Goal: Task Accomplishment & Management: Complete application form

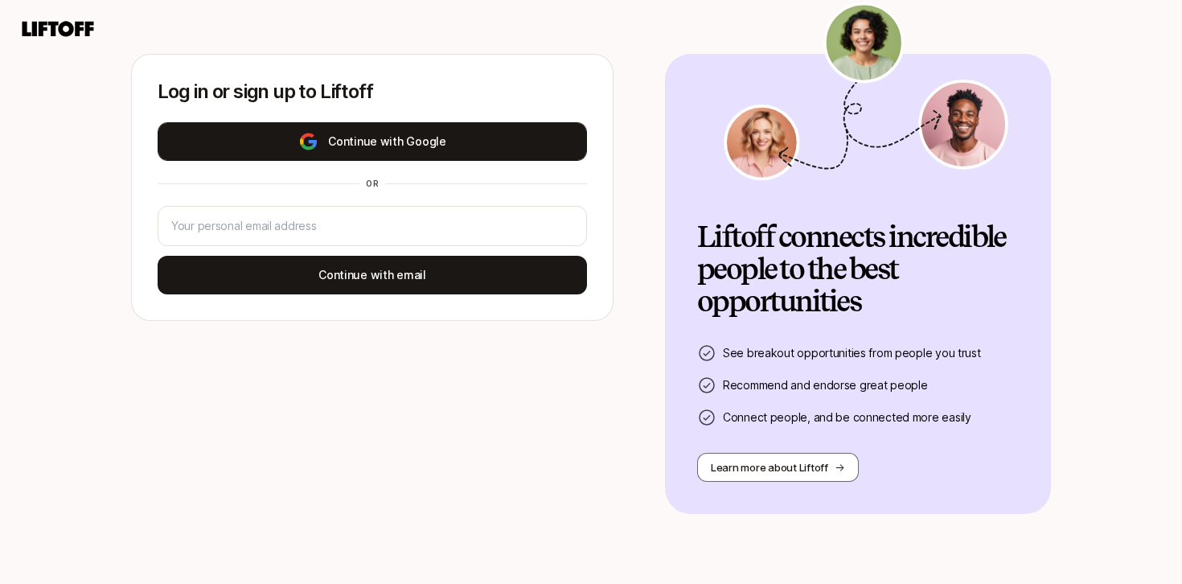
click at [428, 145] on button "Continue with Google" at bounding box center [372, 141] width 429 height 39
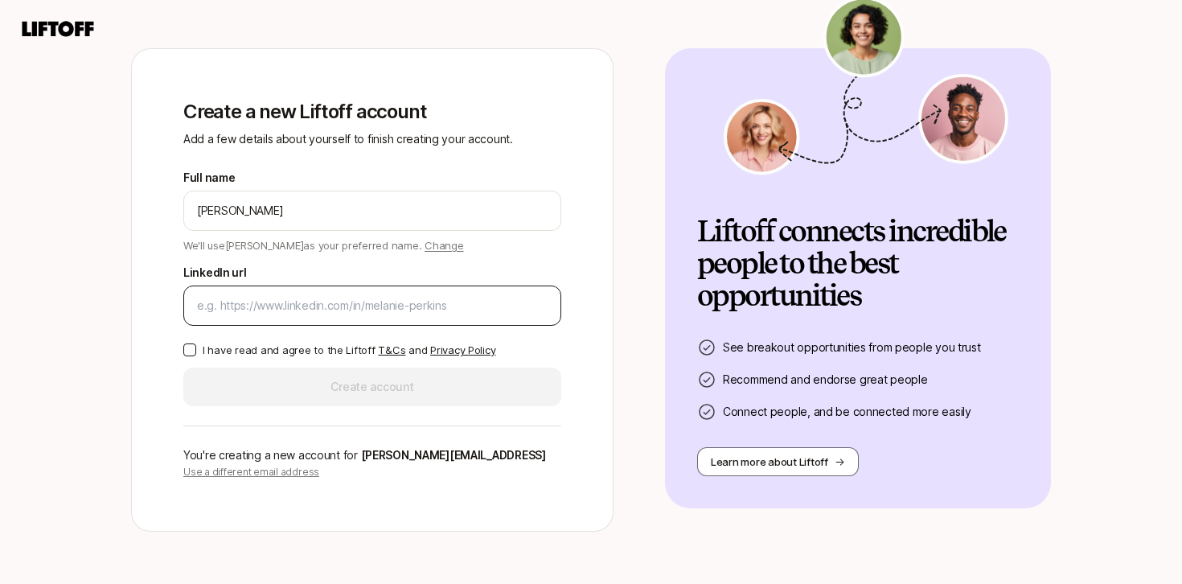
click at [475, 296] on input "LinkedIn url" at bounding box center [372, 305] width 351 height 19
paste input "https://www.linkedin.com/in/michaeljohnrankin/"
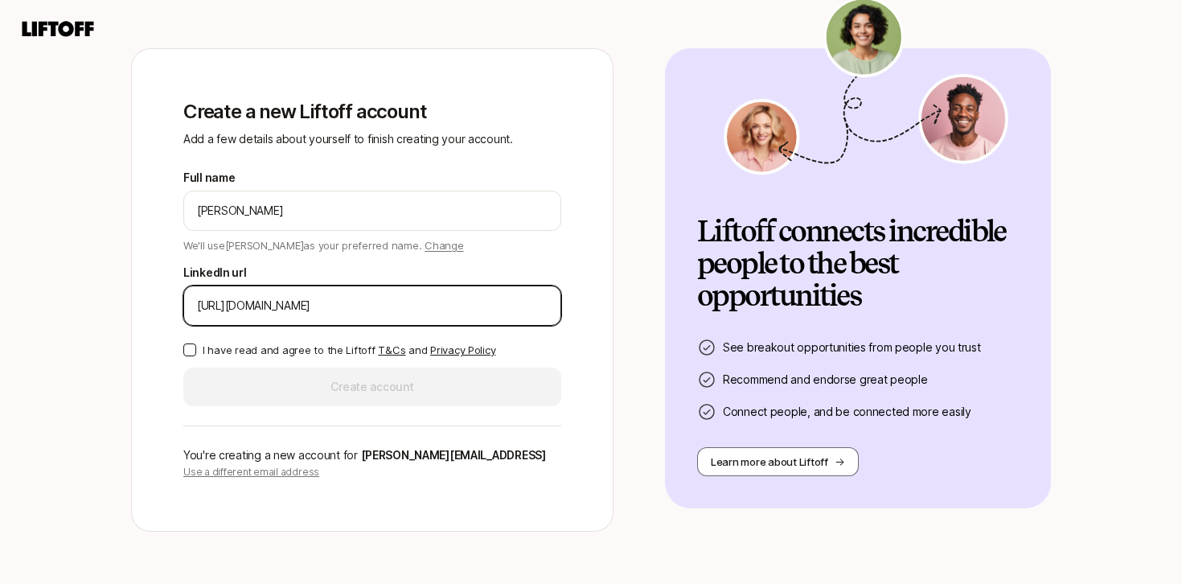
type input "https://www.linkedin.com/in/michaeljohnrankin/"
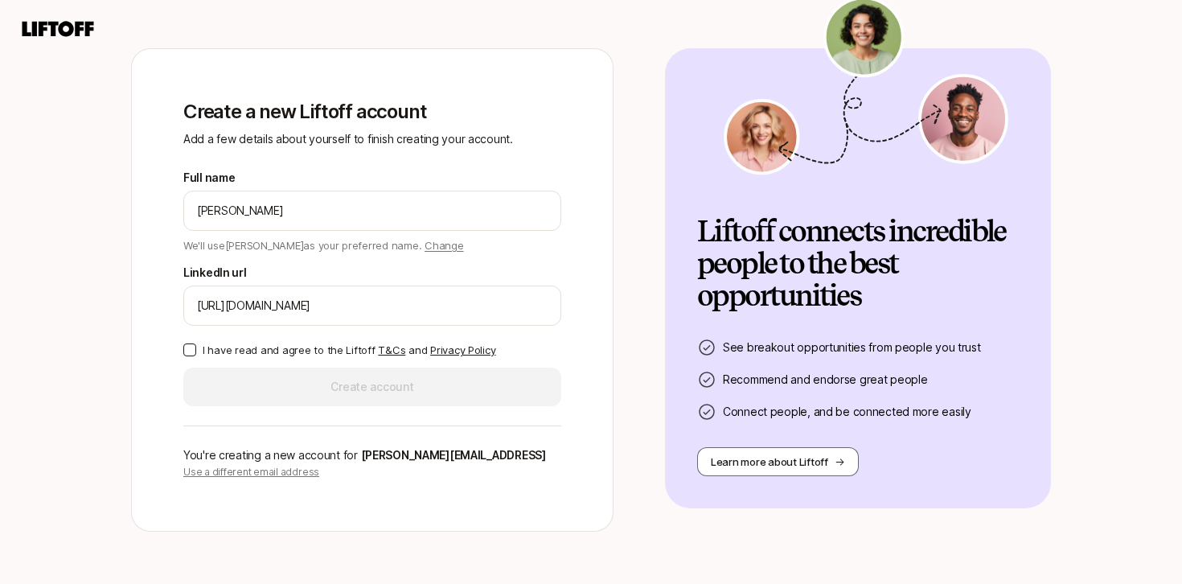
click at [250, 345] on p "I have read and agree to the Liftoff T&Cs and Privacy Policy" at bounding box center [349, 350] width 293 height 16
click at [196, 345] on button "I have read and agree to the Liftoff T&Cs and Privacy Policy" at bounding box center [189, 349] width 13 height 13
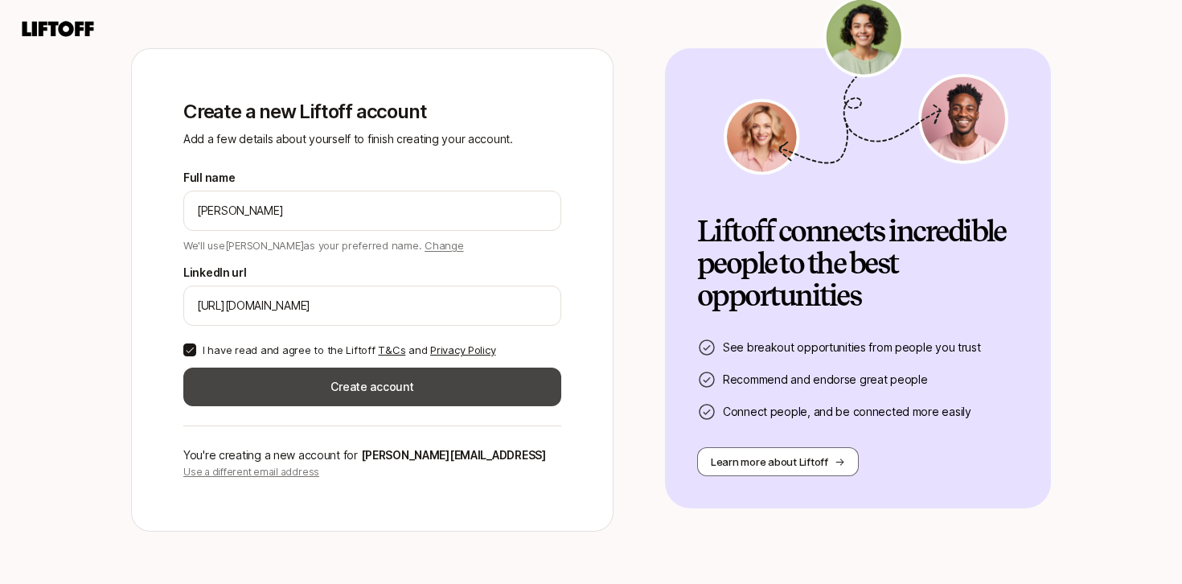
click at [313, 374] on button "Create account" at bounding box center [372, 387] width 378 height 39
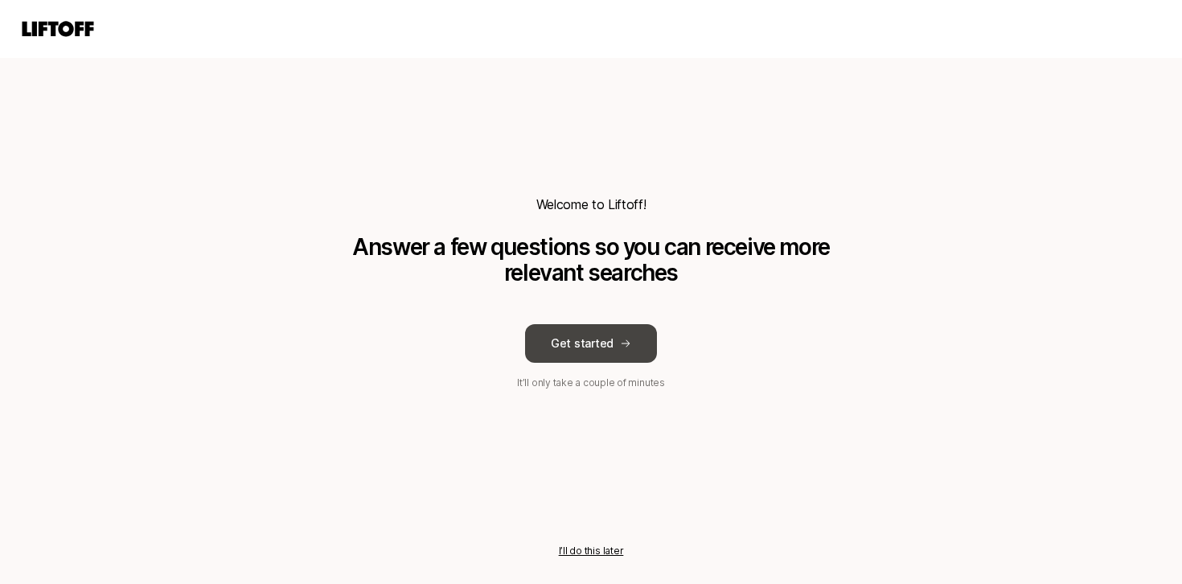
click at [589, 332] on button "Get started" at bounding box center [591, 343] width 132 height 39
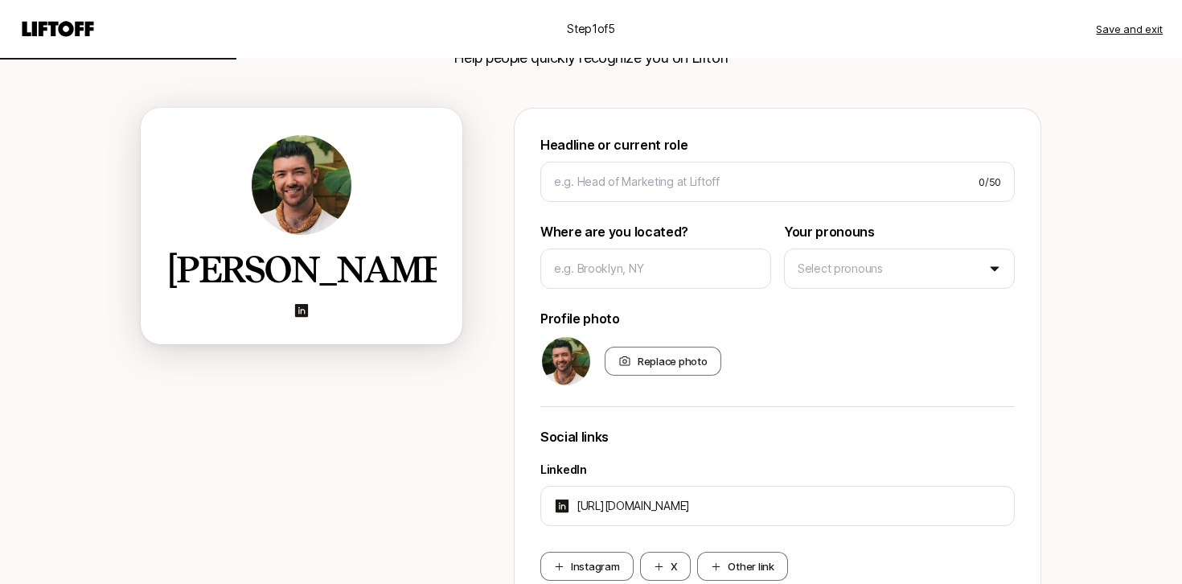
scroll to position [109, 0]
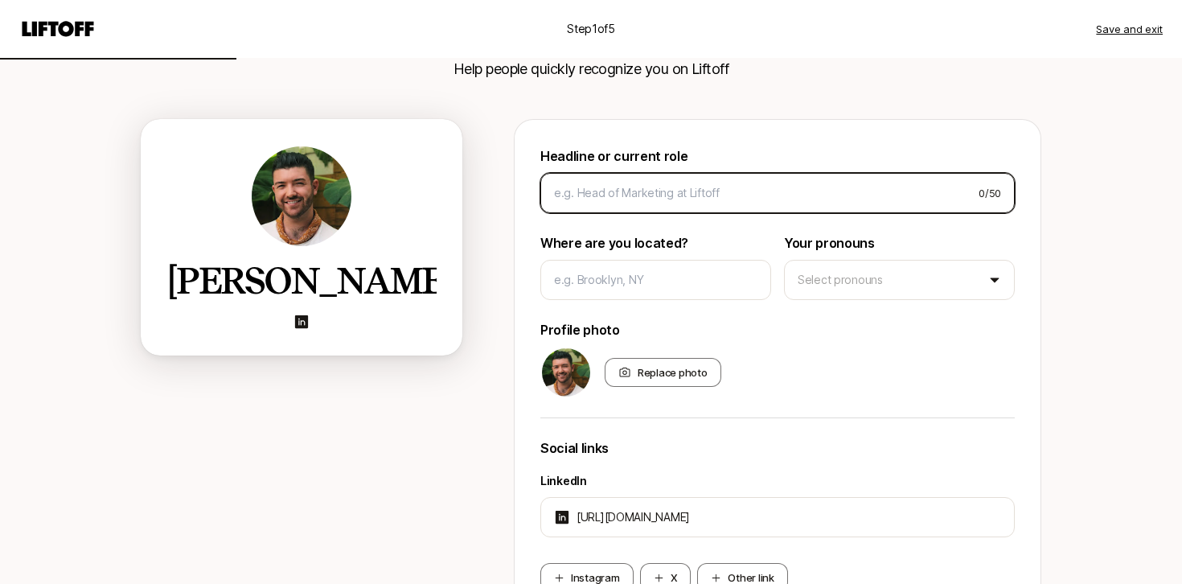
click at [737, 195] on input at bounding box center [760, 192] width 412 height 19
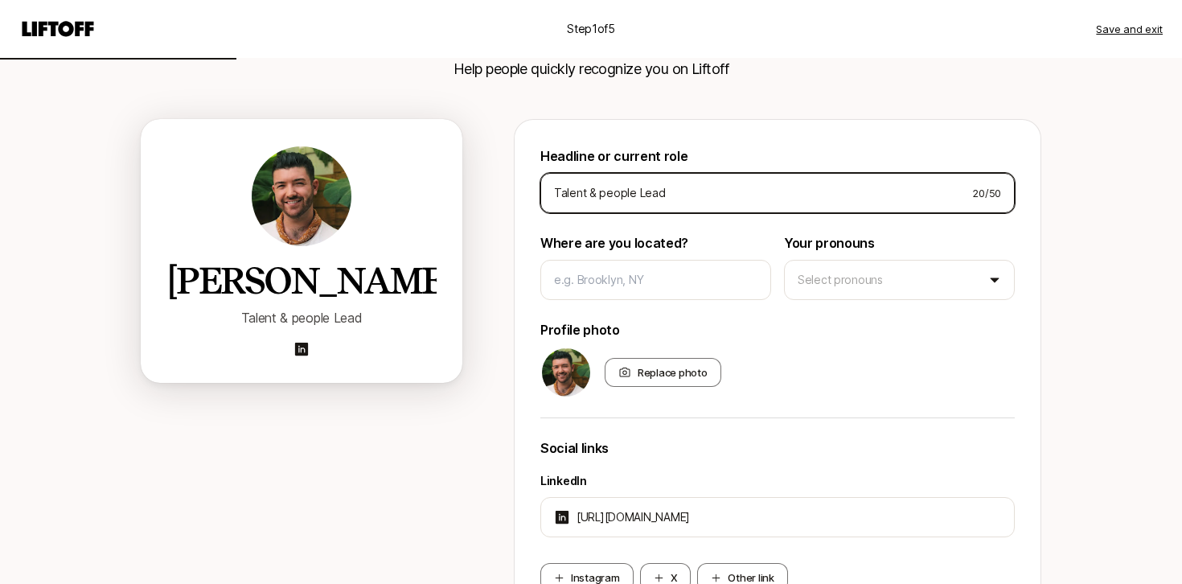
type input "N"
type input "Talent & People Lead"
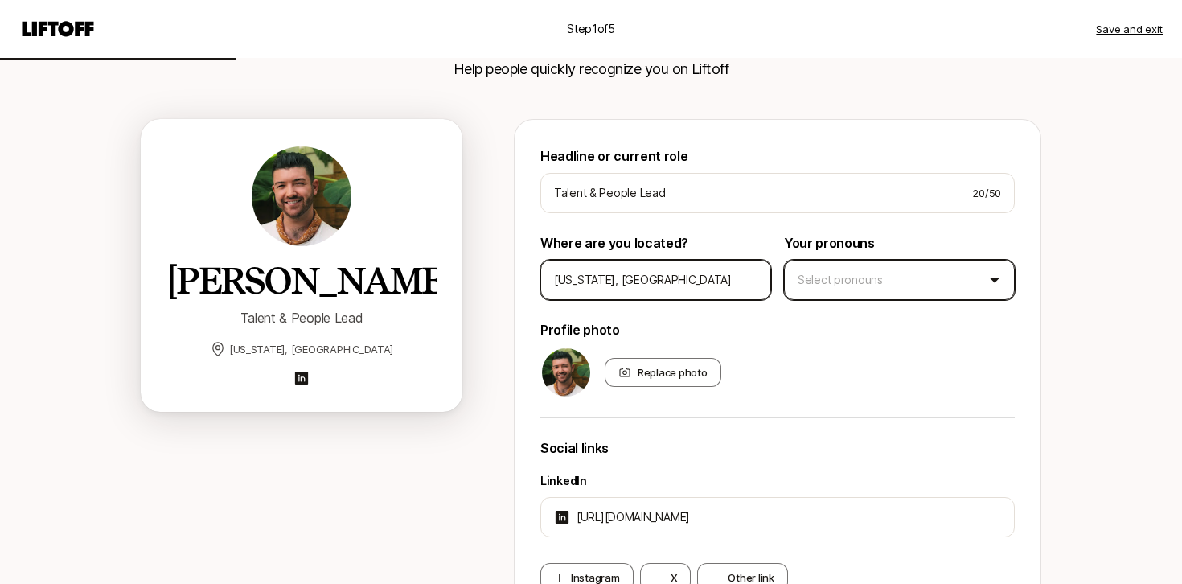
type input "New York, NY"
click at [898, 295] on html "Step 1 of 5 Save and exit Add your bio Help people quickly recognize you on Lif…" at bounding box center [591, 183] width 1182 height 584
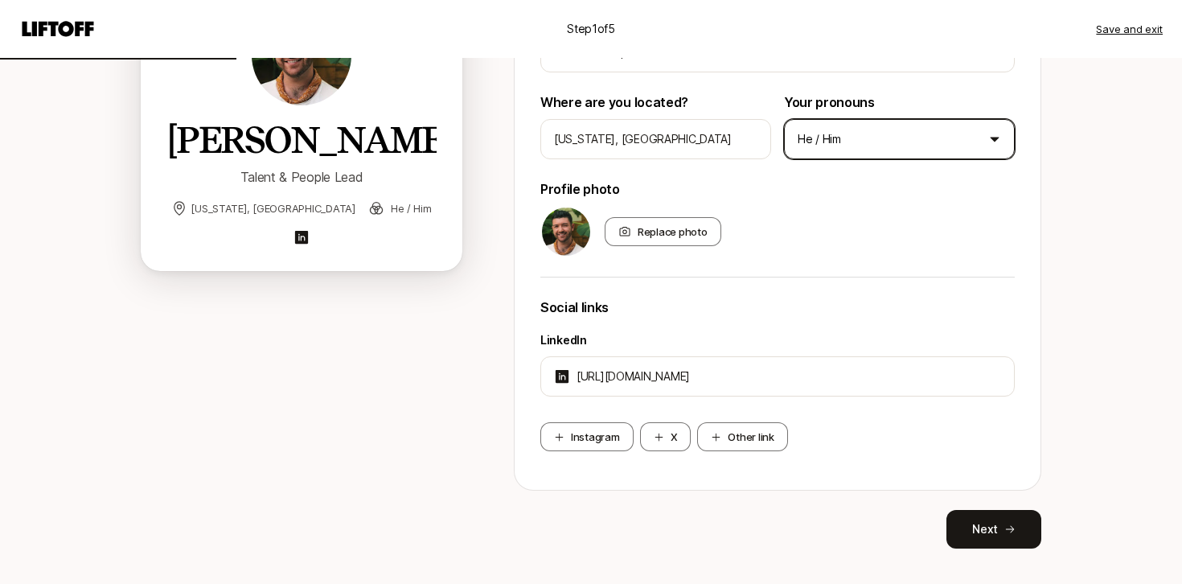
scroll to position [254, 0]
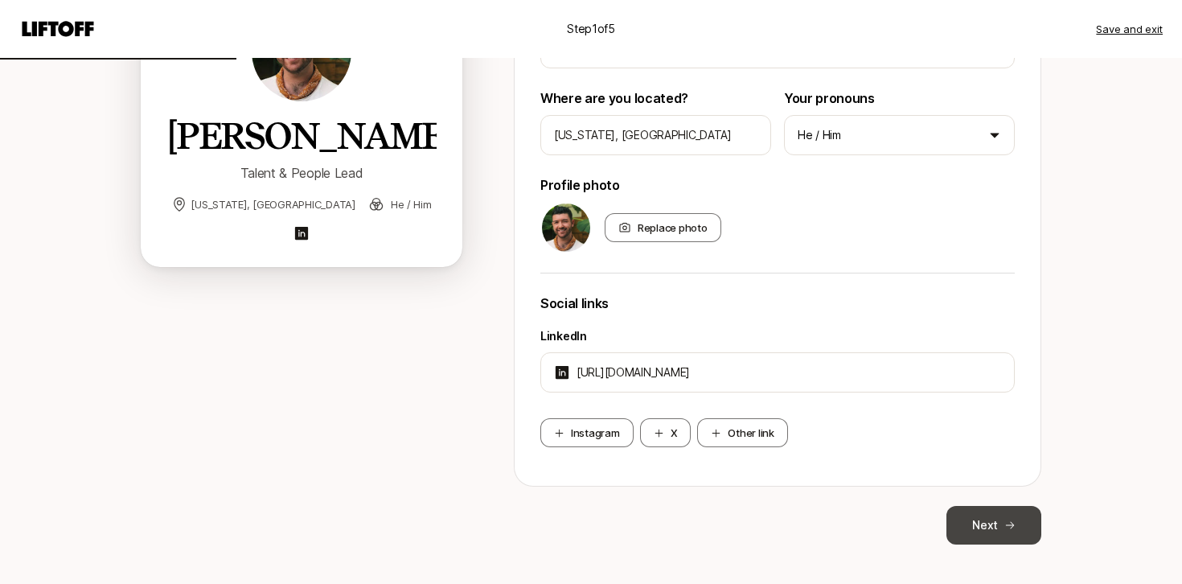
click at [990, 531] on button "Next" at bounding box center [994, 525] width 95 height 39
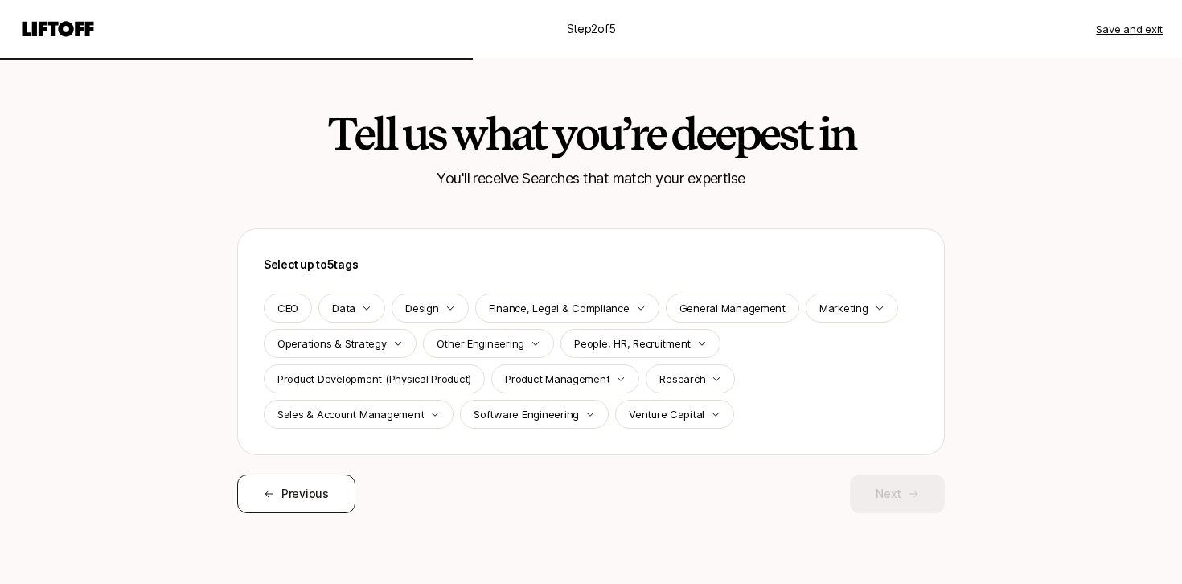
click at [317, 495] on span "Previous" at bounding box center [304, 493] width 47 height 19
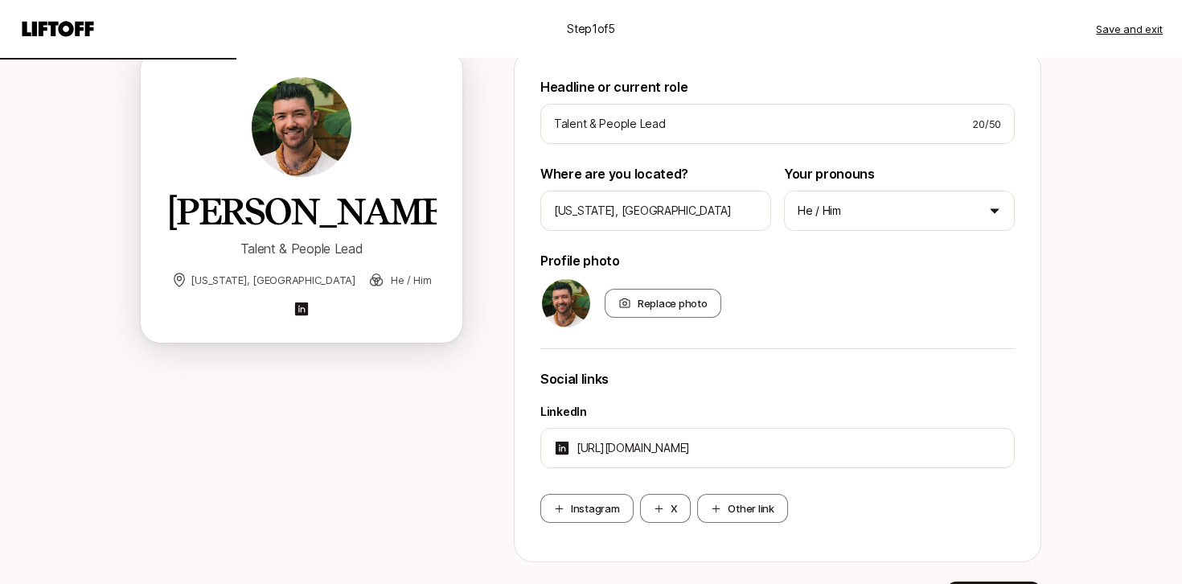
scroll to position [279, 0]
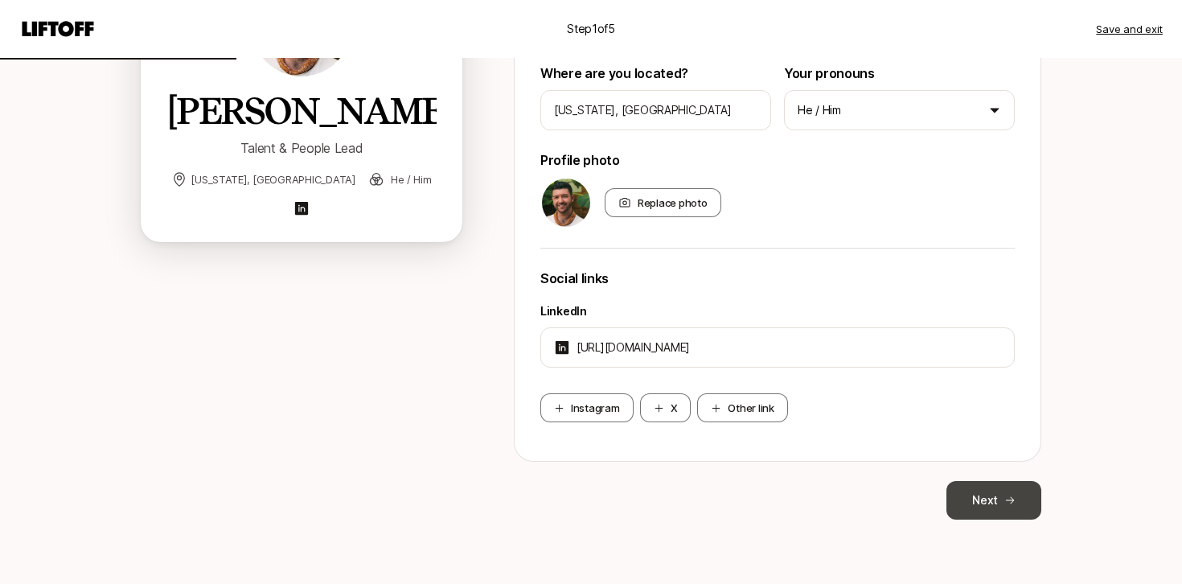
click at [969, 503] on button "Next" at bounding box center [994, 500] width 95 height 39
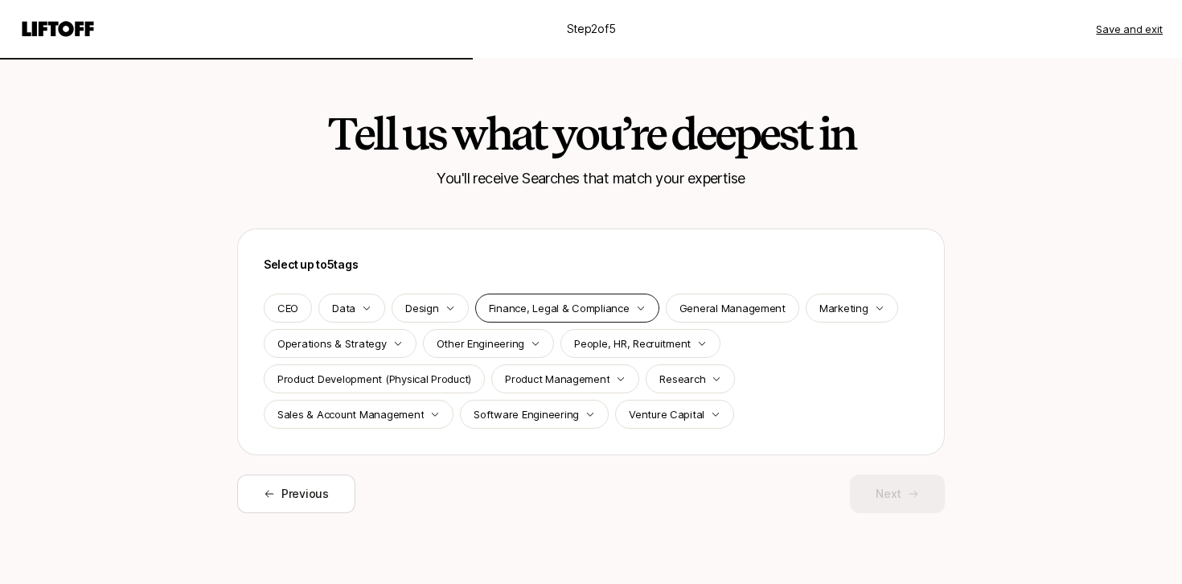
click at [559, 303] on p "Finance, Legal & Compliance" at bounding box center [559, 308] width 141 height 16
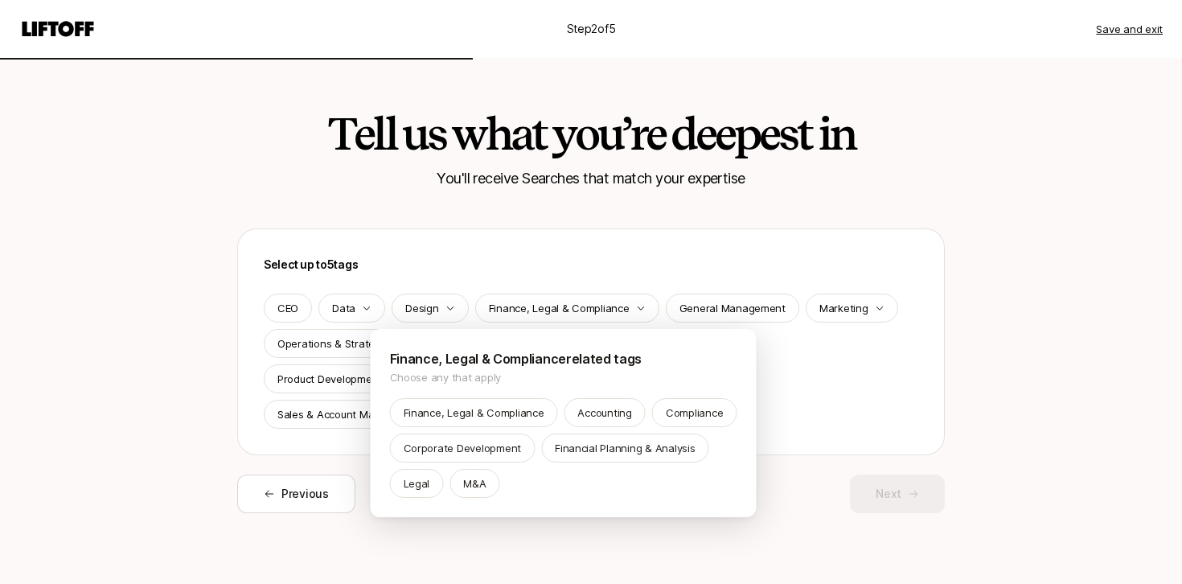
click at [559, 302] on html "Step 2 of 5 Save and exit Tell us what you’re deepest in You'll receive Searche…" at bounding box center [591, 292] width 1182 height 584
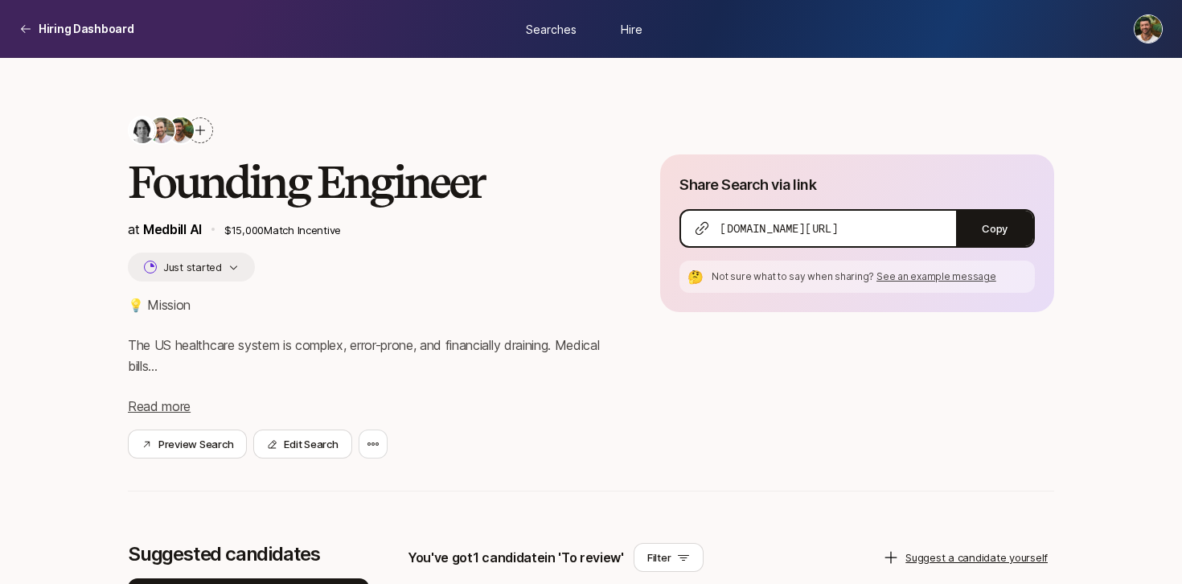
click at [327, 235] on p "$15,000 Match Incentive" at bounding box center [416, 230] width 385 height 16
click at [266, 236] on p "$15,000 Match Incentive" at bounding box center [416, 230] width 385 height 16
click at [271, 233] on p "$15,000 Match Incentive" at bounding box center [416, 230] width 385 height 16
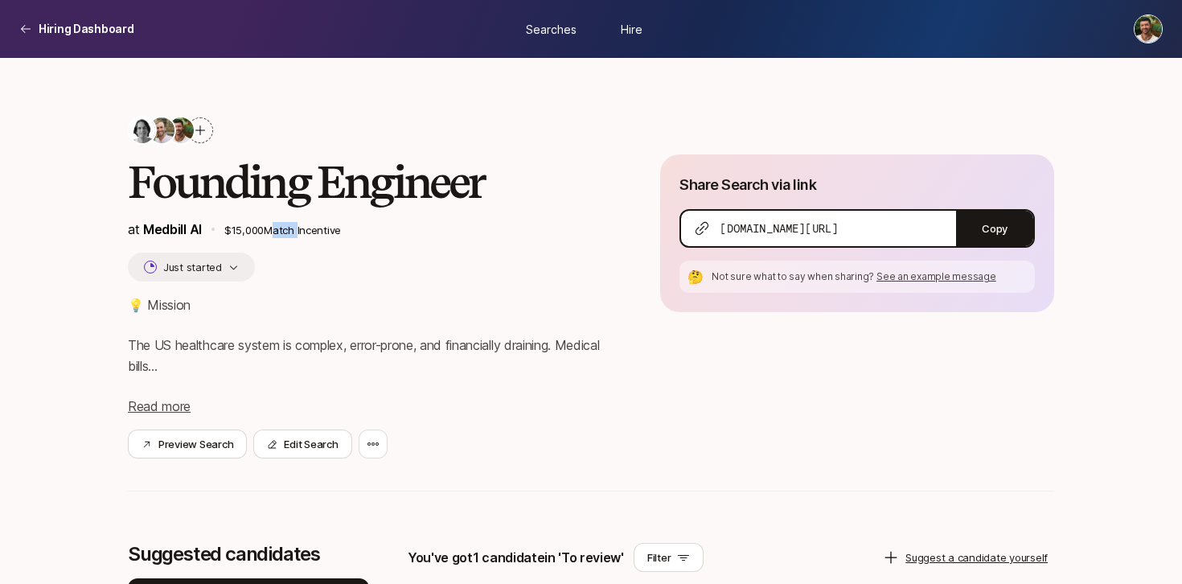
click at [271, 233] on p "$15,000 Match Incentive" at bounding box center [416, 230] width 385 height 16
click at [271, 235] on p "$15,000 Match Incentive" at bounding box center [416, 230] width 385 height 16
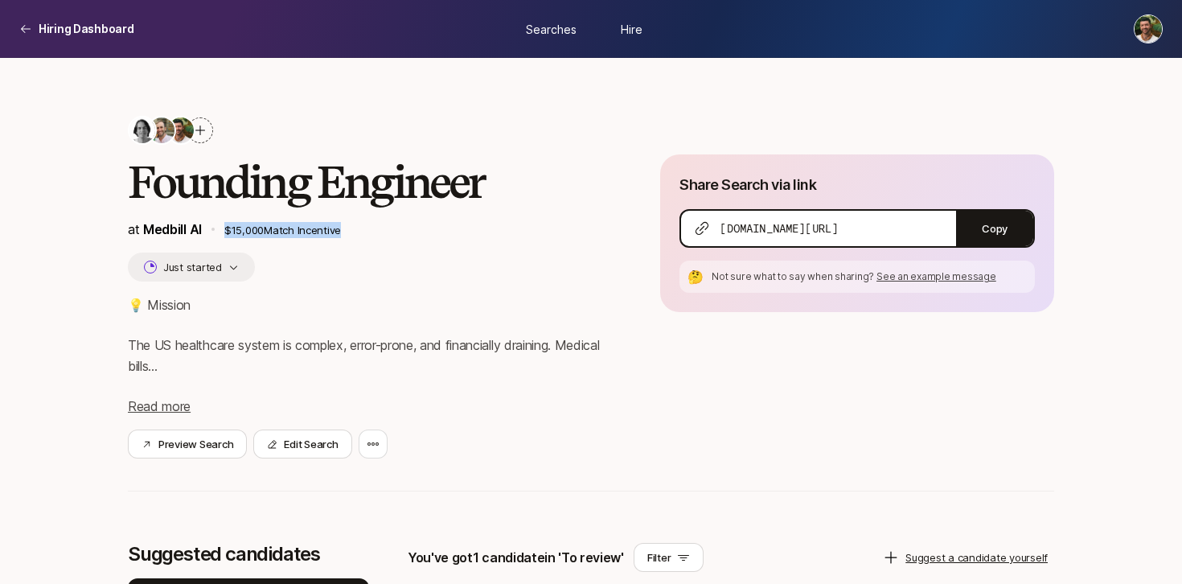
click at [271, 235] on p "$15,000 Match Incentive" at bounding box center [416, 230] width 385 height 16
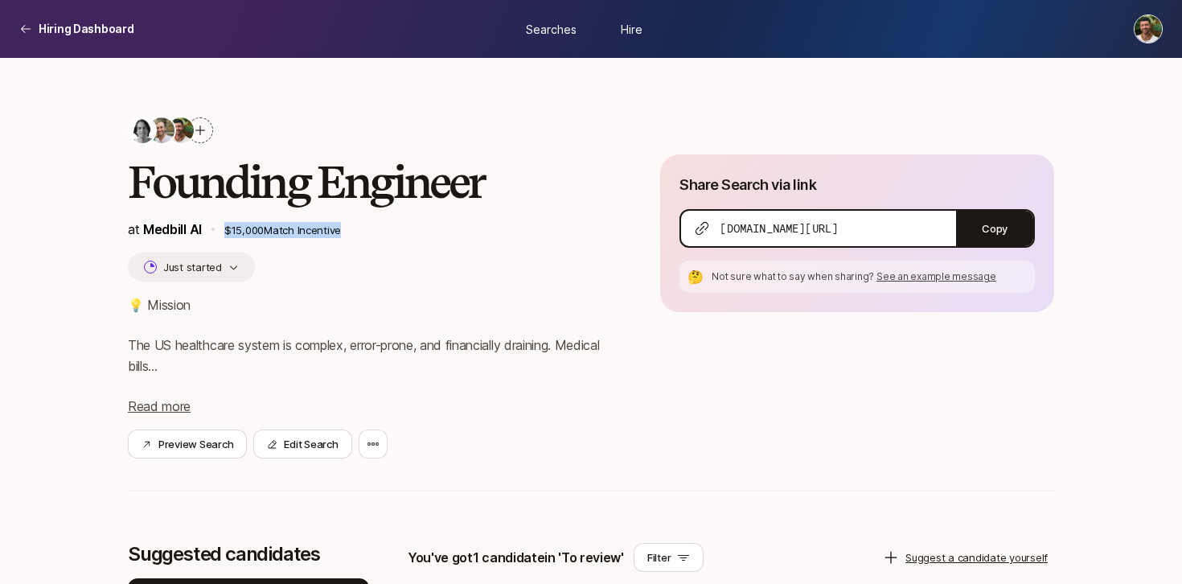
click at [271, 235] on p "$15,000 Match Incentive" at bounding box center [416, 230] width 385 height 16
click at [271, 236] on p "$15,000 Match Incentive" at bounding box center [416, 230] width 385 height 16
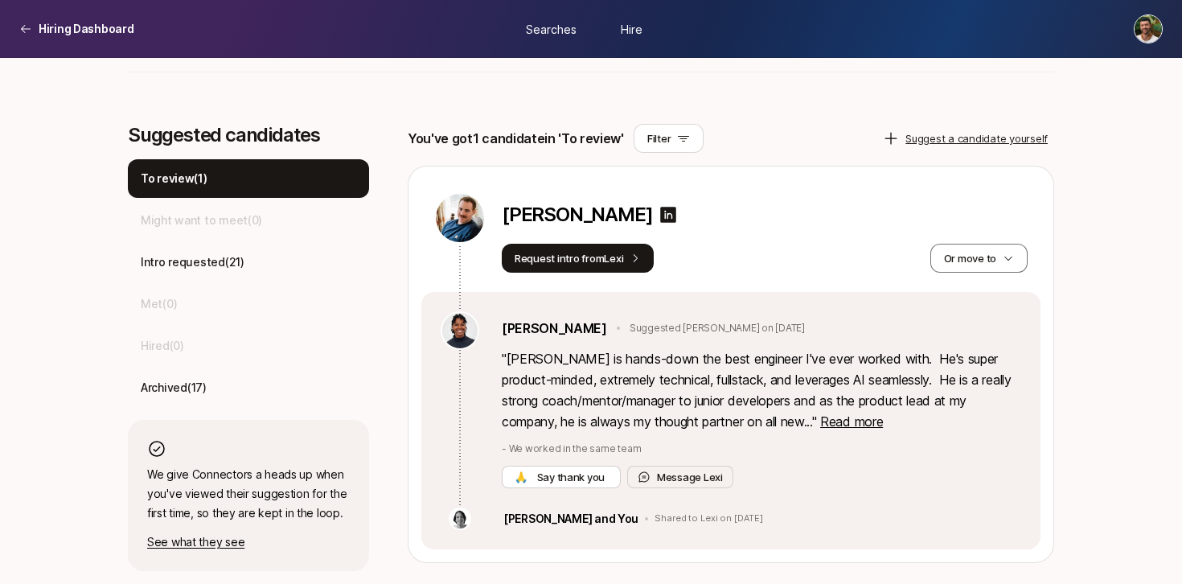
scroll to position [418, 0]
click at [306, 264] on div "Intro requested ( 21 )" at bounding box center [248, 263] width 241 height 39
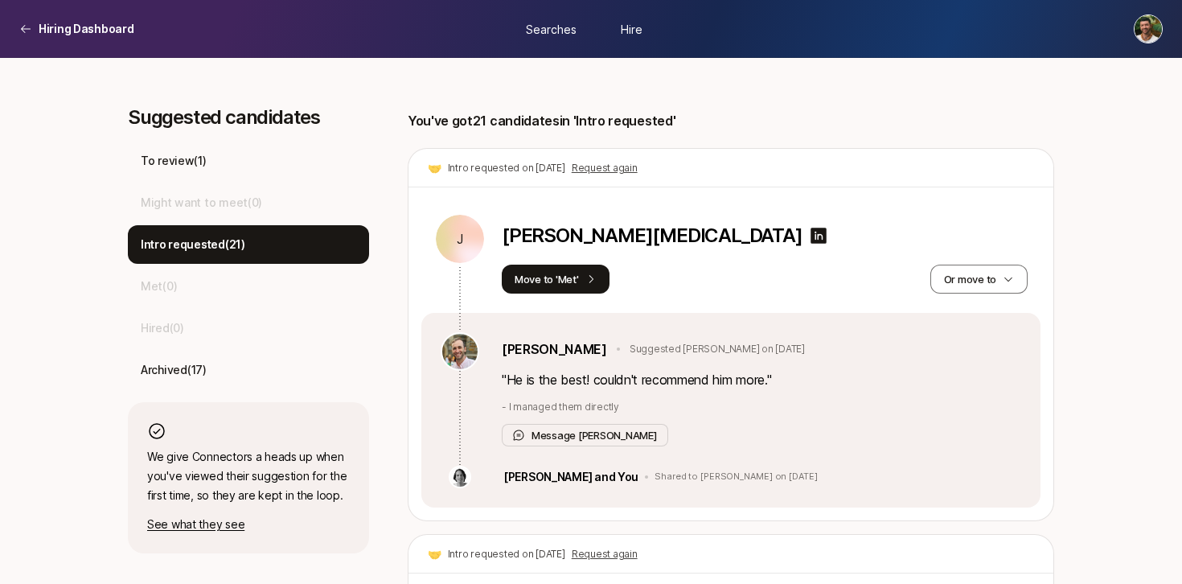
scroll to position [436, 0]
click at [222, 167] on div "To review ( 1 )" at bounding box center [248, 161] width 241 height 39
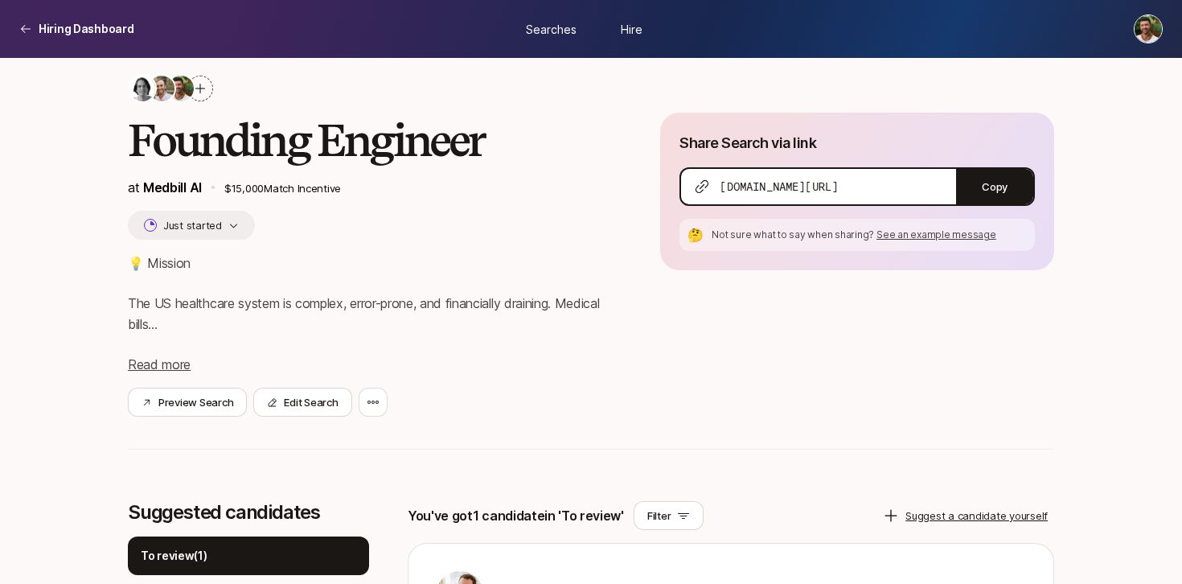
scroll to position [0, 0]
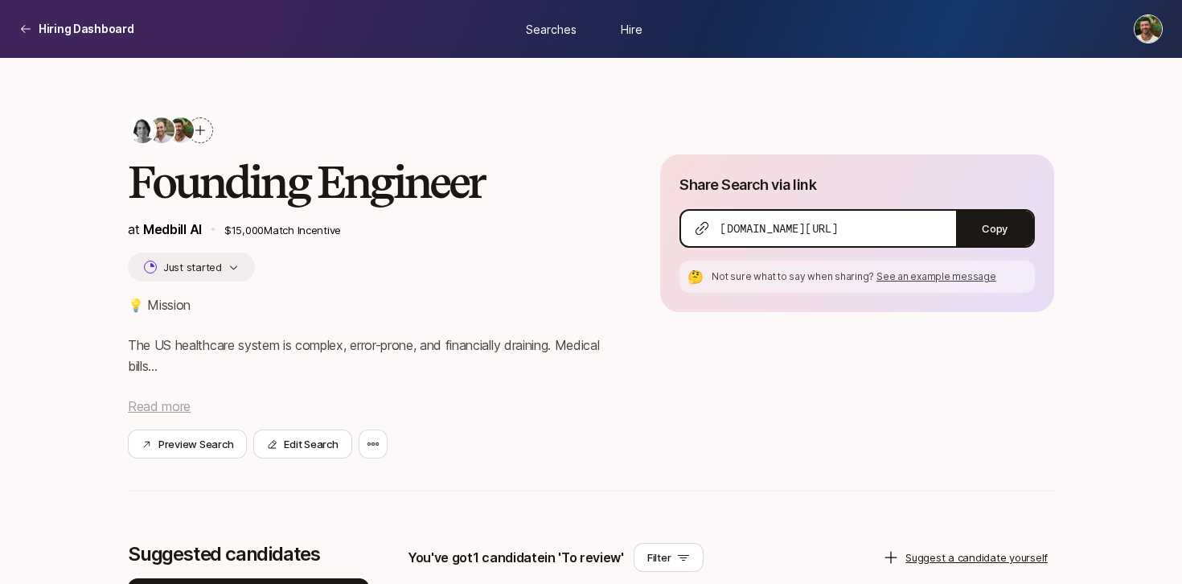
click at [179, 404] on span "Read more" at bounding box center [159, 406] width 63 height 16
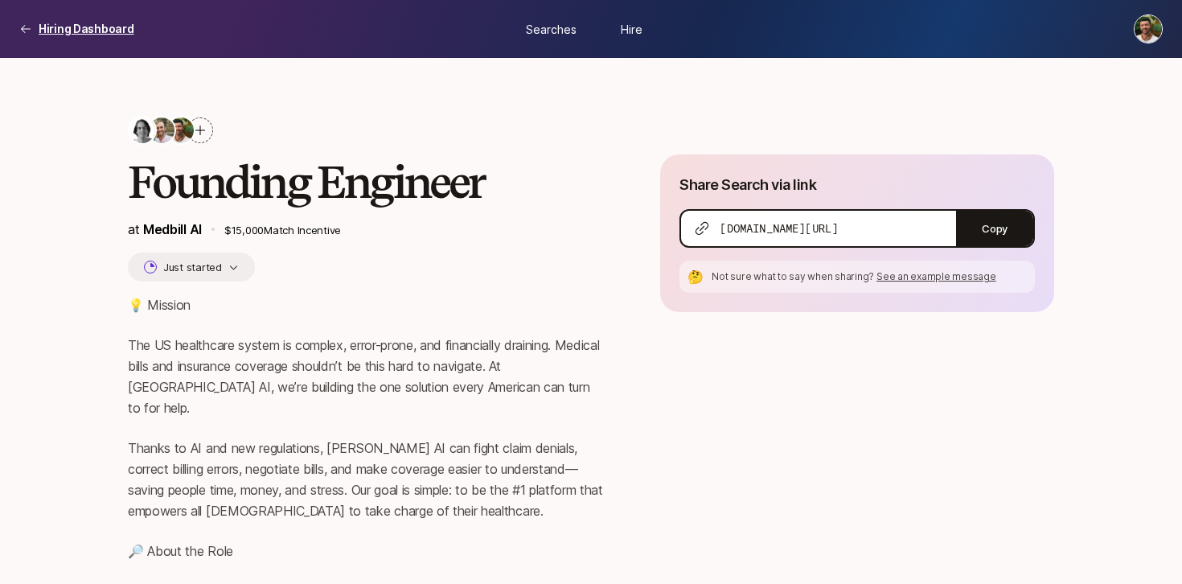
click at [28, 28] on icon at bounding box center [26, 28] width 10 height 8
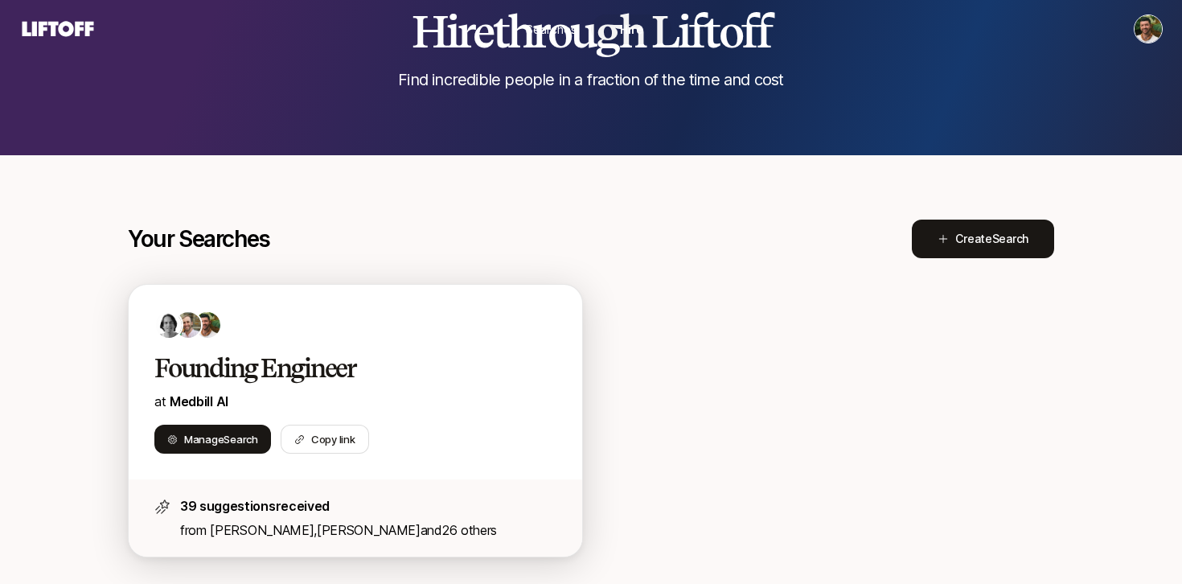
scroll to position [97, 0]
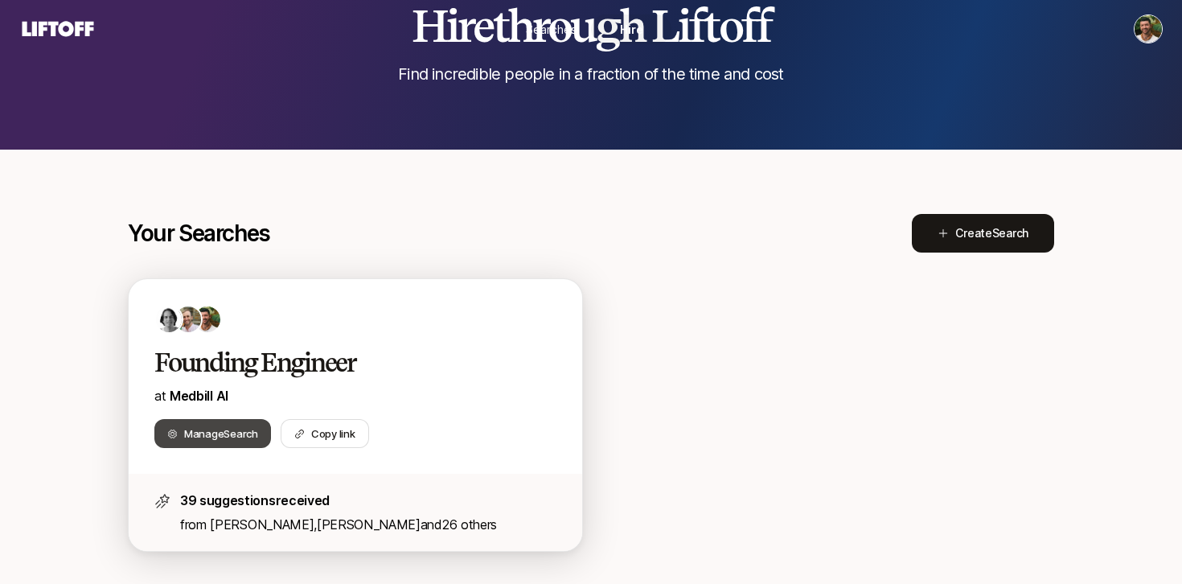
click at [230, 429] on span "Search" at bounding box center [241, 433] width 34 height 13
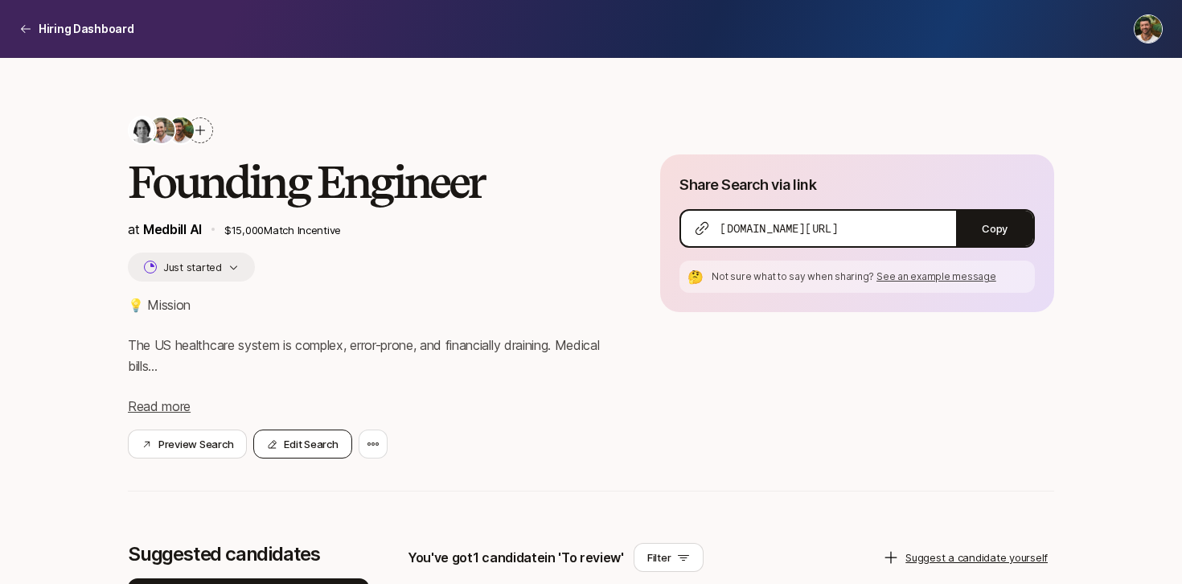
click at [292, 454] on button "Edit Search" at bounding box center [302, 443] width 98 height 29
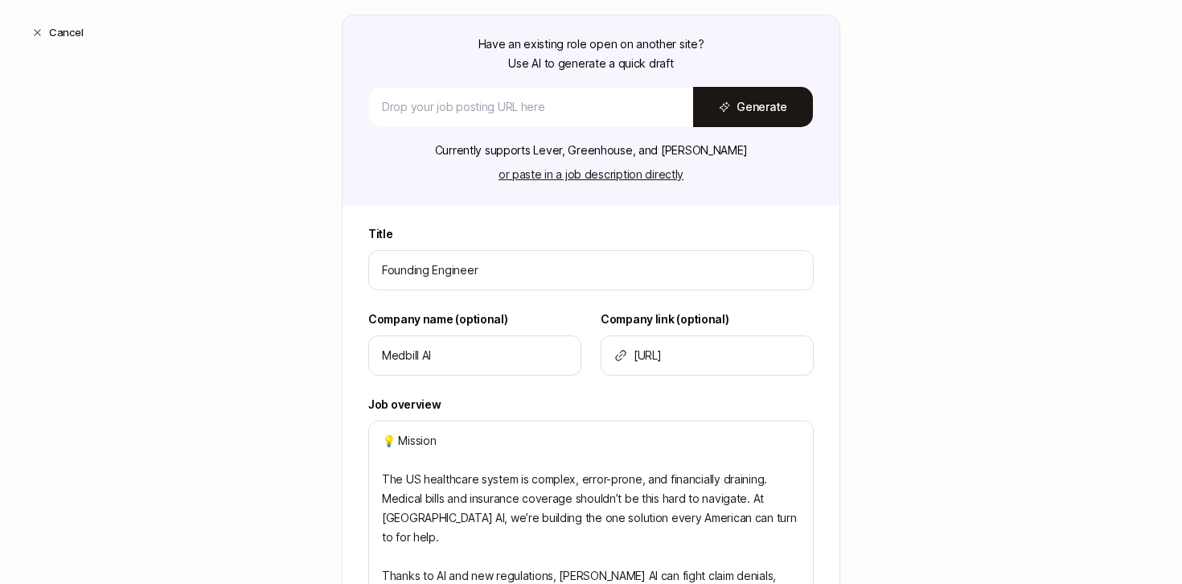
scroll to position [212, 0]
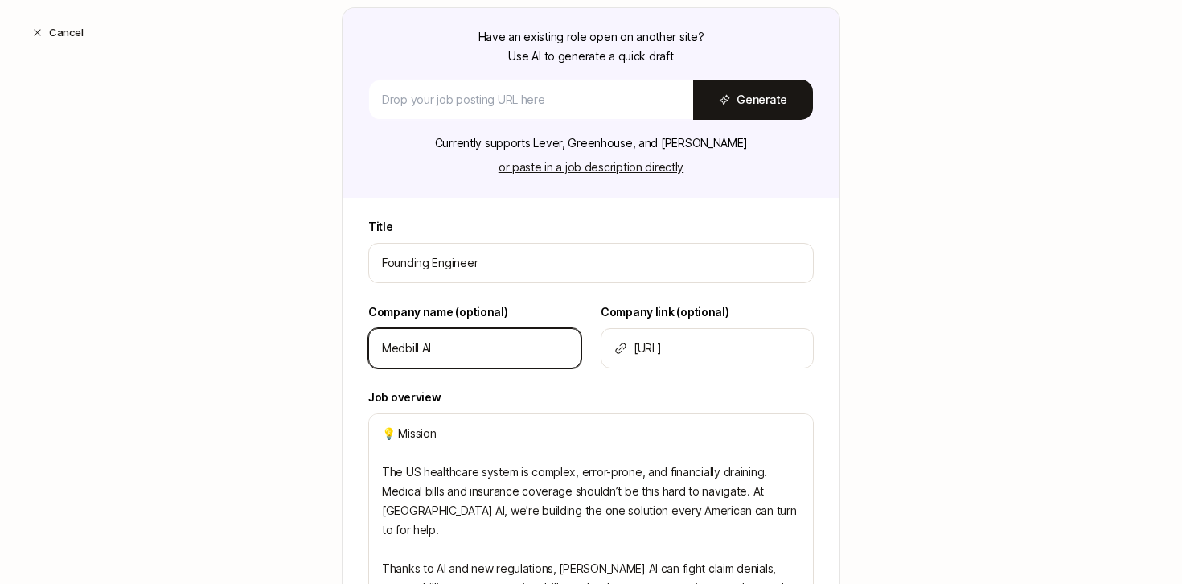
drag, startPoint x: 503, startPoint y: 359, endPoint x: 315, endPoint y: 332, distance: 190.0
click at [316, 332] on div "Edit Search Step 1 / 3 Tell us some basics about your Search Have an existing r…" at bounding box center [591, 440] width 1182 height 1136
type input "G"
type textarea "x"
type input "Gr"
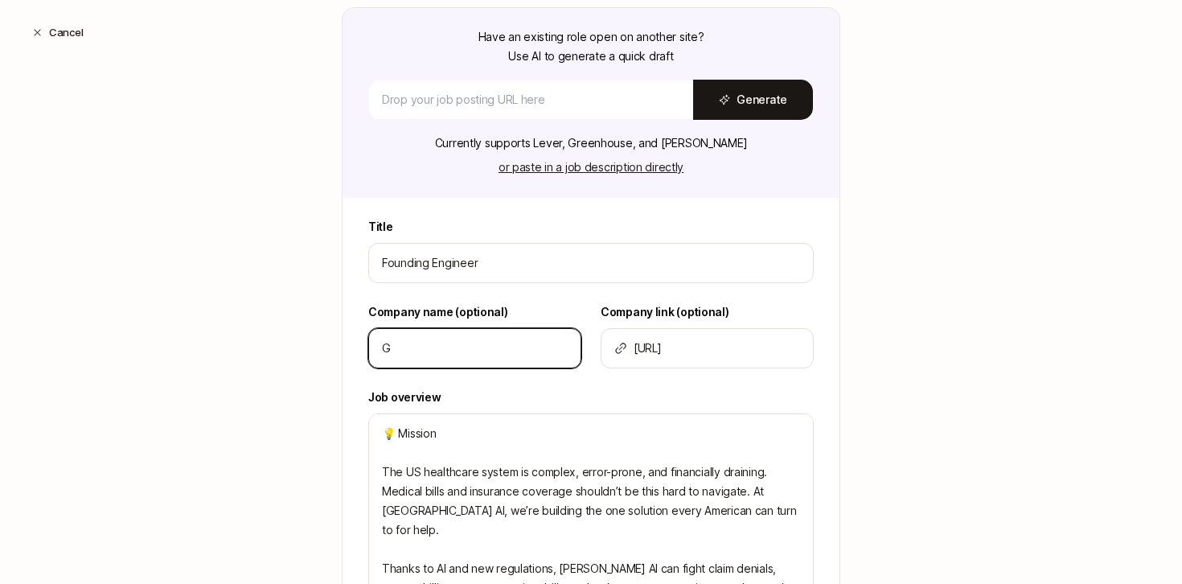
type textarea "x"
type input "Gra"
type textarea "x"
type input "Gran"
type textarea "x"
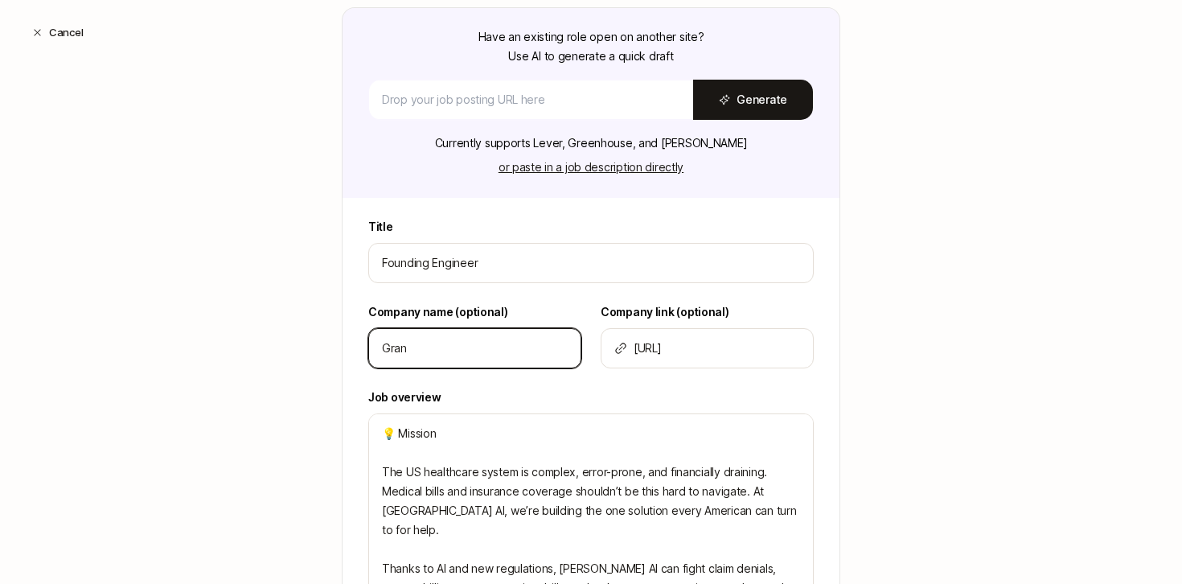
type input "Grant"
type textarea "x"
type input "Grante"
type textarea "x"
type input "Granted"
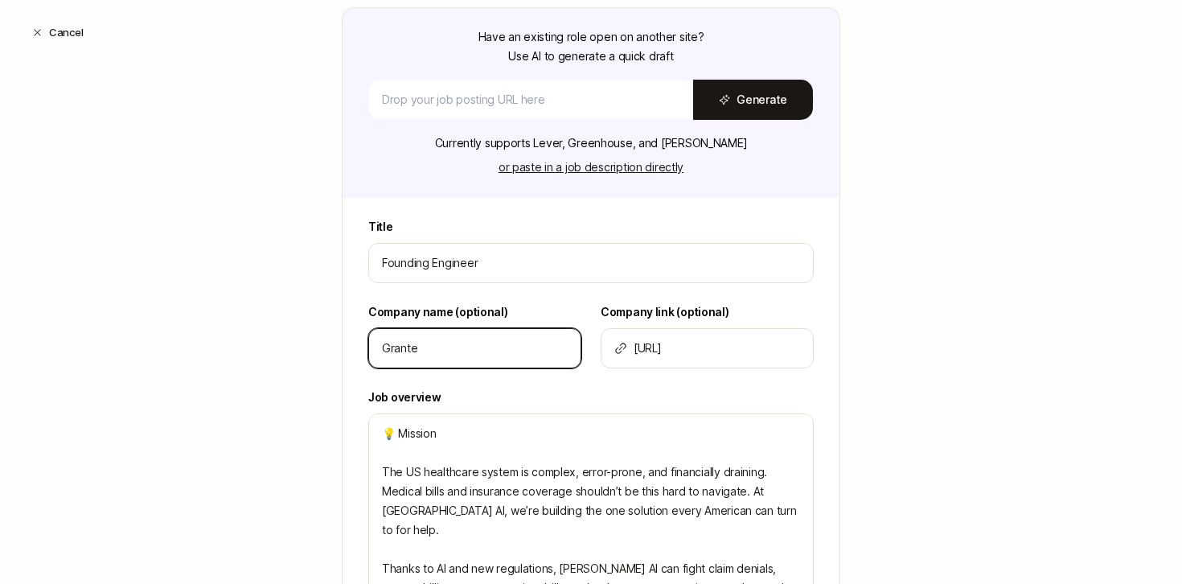
type textarea "x"
type input "Granted"
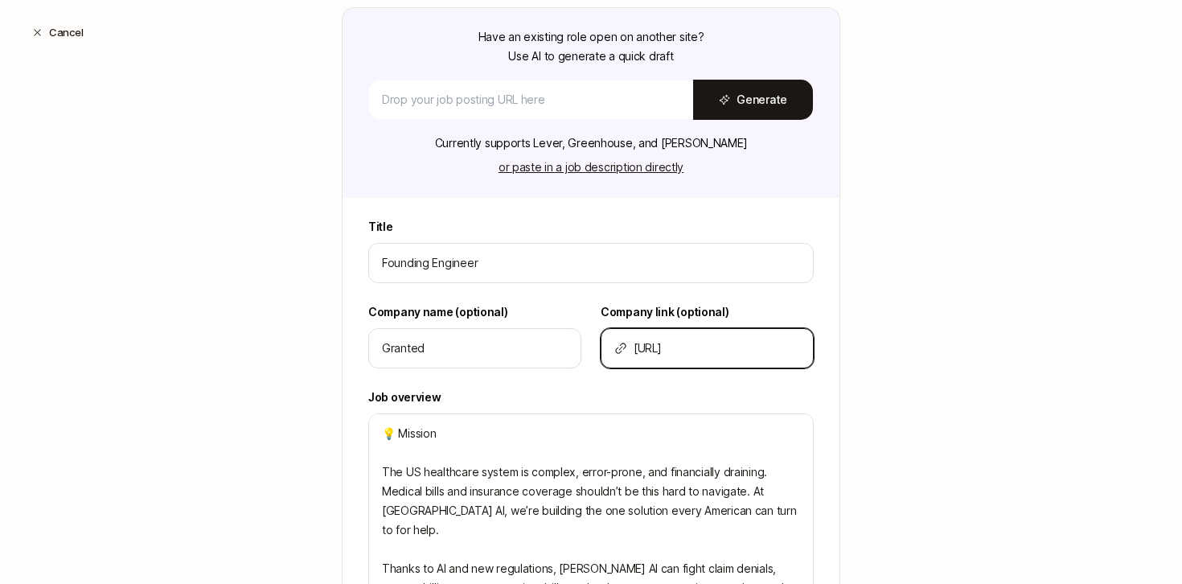
paste input "[DOMAIN_NAME][URL]"
type input "[URL][DOMAIN_NAME]"
type textarea "x"
type input "[URL][DOMAIN_NAME]"
click at [895, 310] on div "Edit Search Step 1 / 3 Tell us some basics about your Search Have an existing r…" at bounding box center [591, 440] width 1182 height 1136
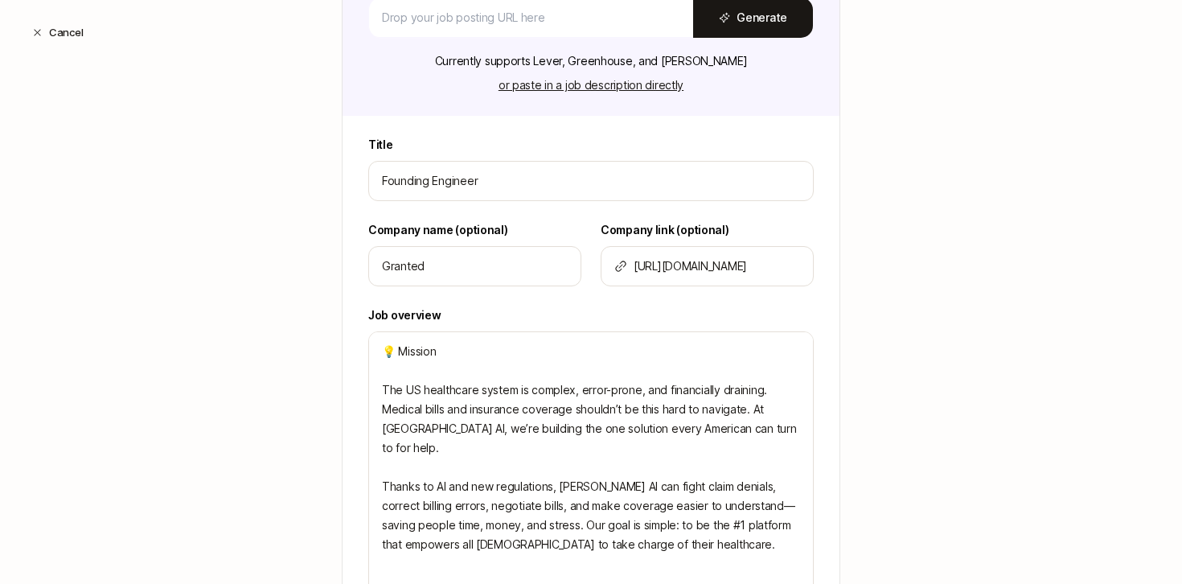
scroll to position [294, 0]
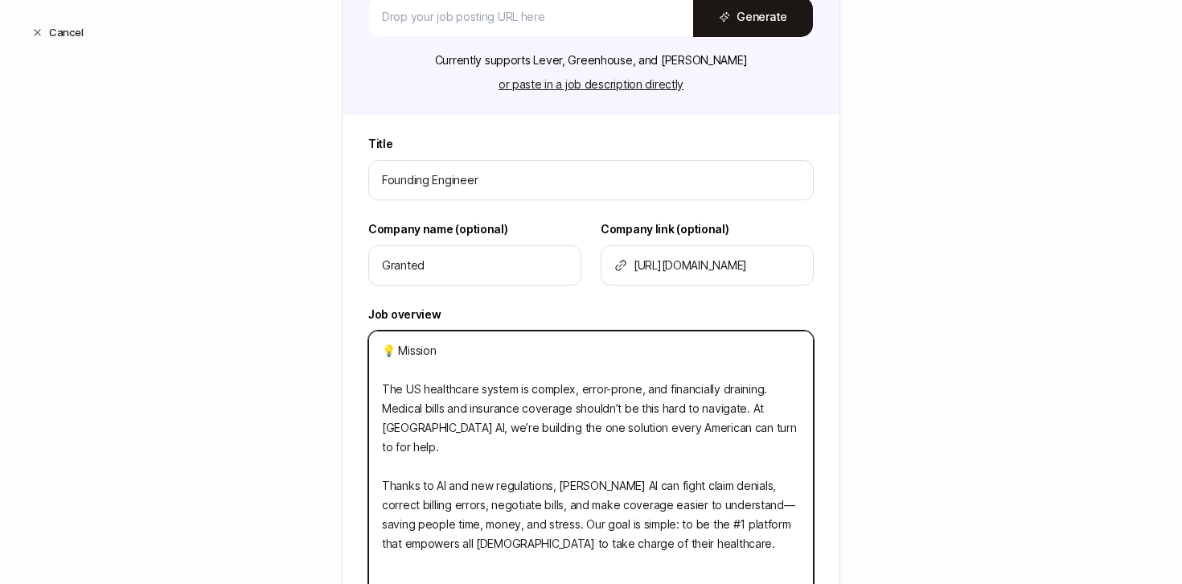
drag, startPoint x: 392, startPoint y: 429, endPoint x: 766, endPoint y: 413, distance: 374.3
click at [766, 413] on textarea "💡 Mission The US healthcare system is complex, error-prone, and financially dra…" at bounding box center [591, 505] width 446 height 349
type textarea "💡 Mission The US healthcare system is complex, error-prone, and financially dra…"
type textarea "x"
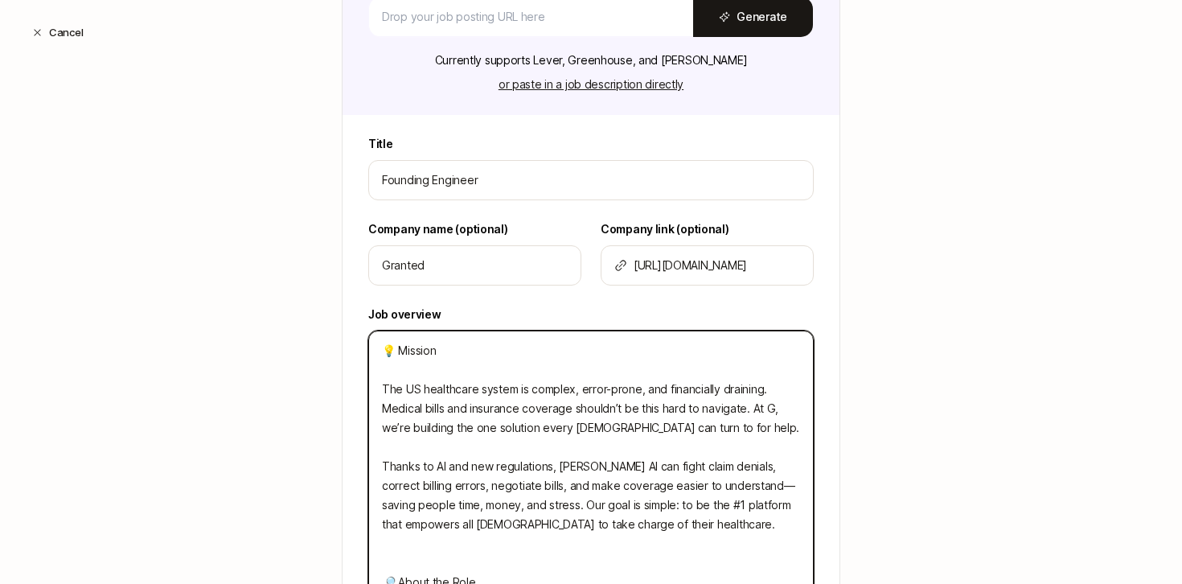
type textarea "💡 Mission The US healthcare system is complex, error-prone, and financially dra…"
type textarea "x"
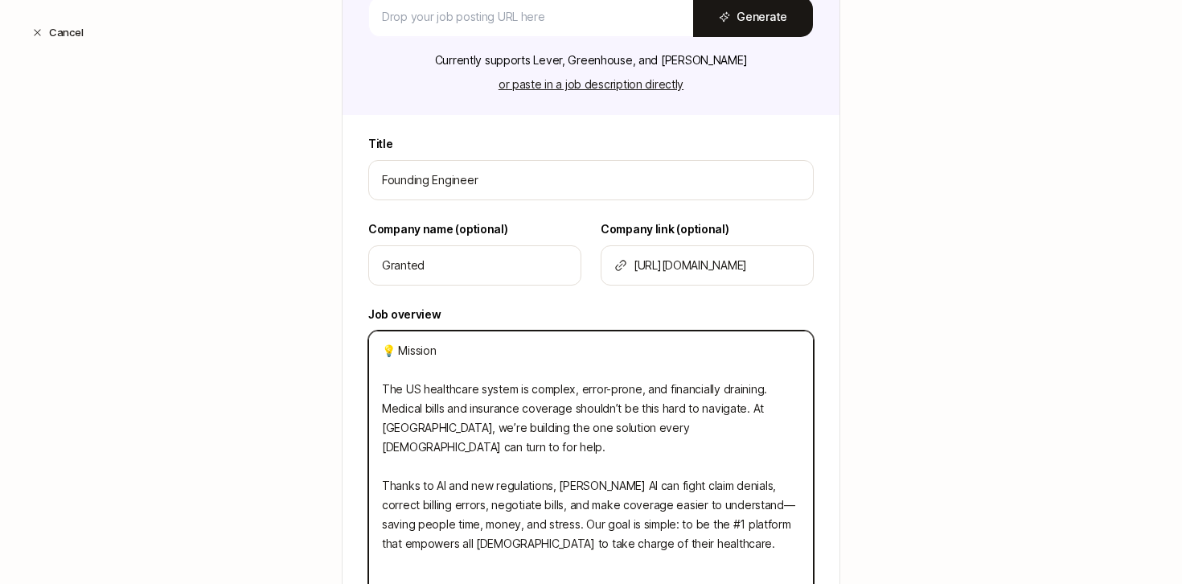
type textarea "💡 Mission The US healthcare system is complex, error-prone, and financially dra…"
type textarea "x"
type textarea "💡 Mission The US healthcare system is complex, error-prone, and financially dra…"
type textarea "x"
type textarea "💡 Mission The US healthcare system is complex, error-prone, and financially dra…"
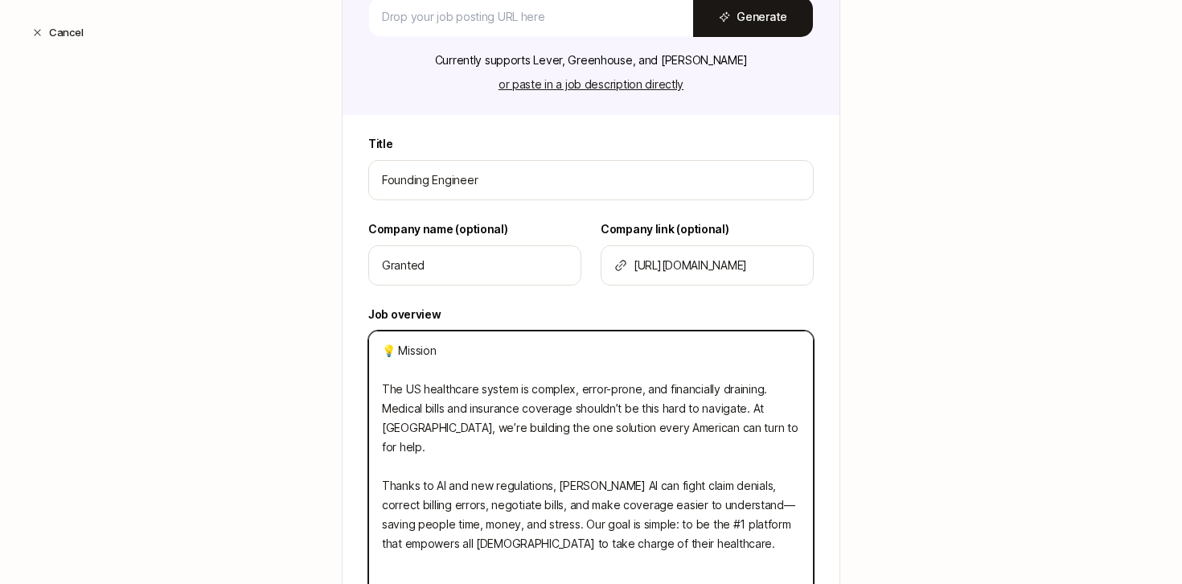
type textarea "x"
type textarea "💡 Mission The US healthcare system is complex, error-prone, and financially dra…"
type textarea "x"
type textarea "💡 Mission The US healthcare system is complex, error-prone, and financially dra…"
type textarea "x"
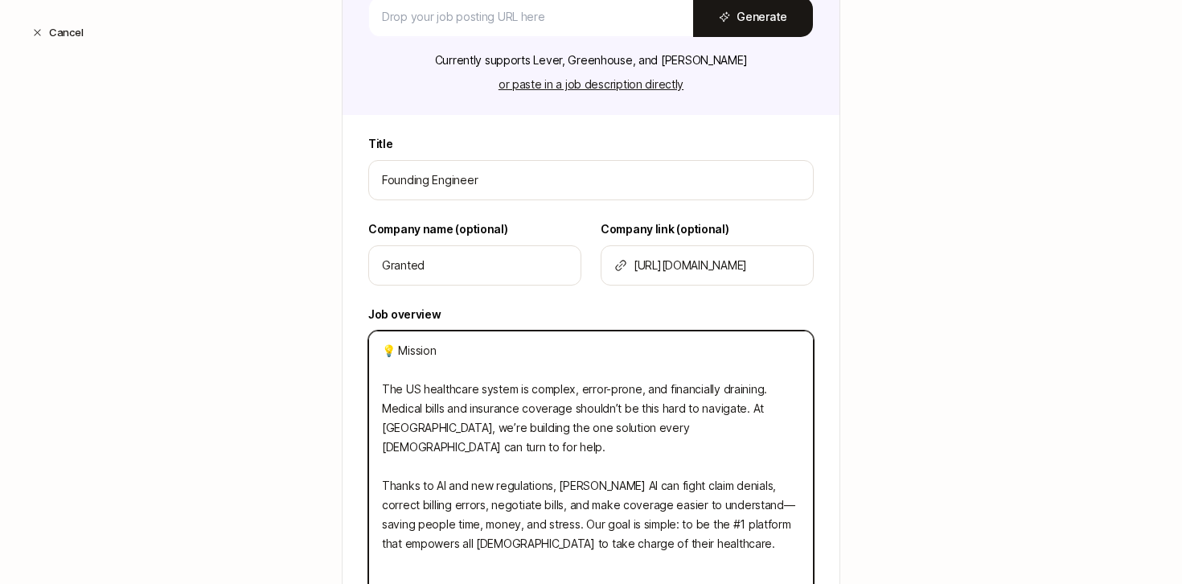
type textarea "💡 Mission The US healthcare system is complex, error-prone, and financially dra…"
type textarea "x"
type textarea "💡 Mission The US healthcare system is complex, error-prone, and financially dra…"
type textarea "x"
type textarea "💡 Mission The US healthcare system is complex, error-prone, and financially dra…"
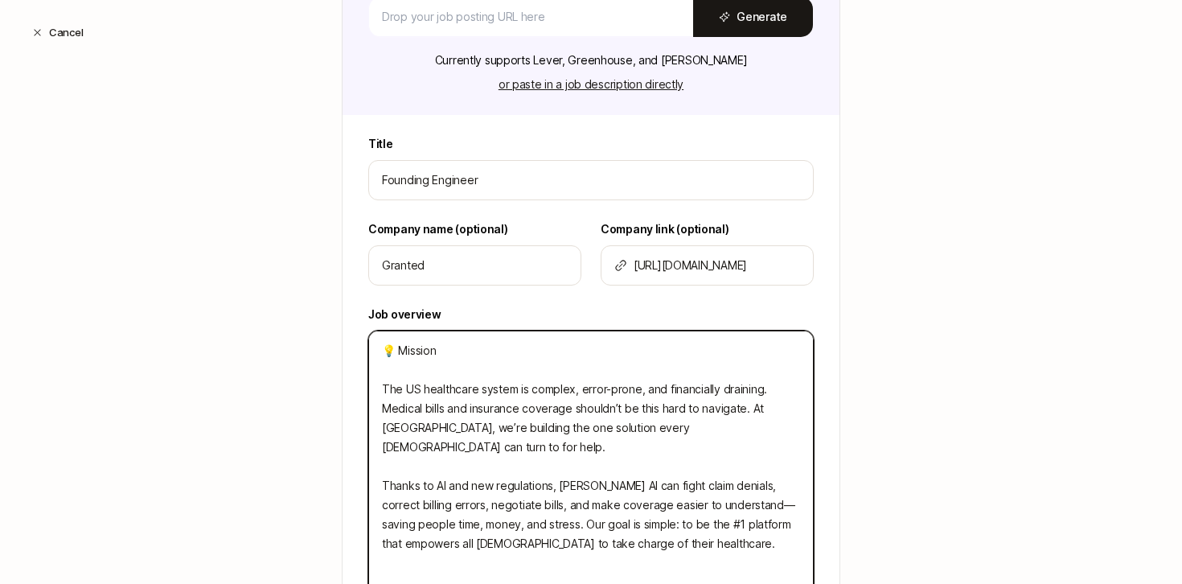
type textarea "x"
type textarea "💡 Mission The US healthcare system is complex, error-prone, and financially dra…"
type textarea "x"
type textarea "💡 Mission The US healthcare system is complex, error-prone, and financially dra…"
type textarea "x"
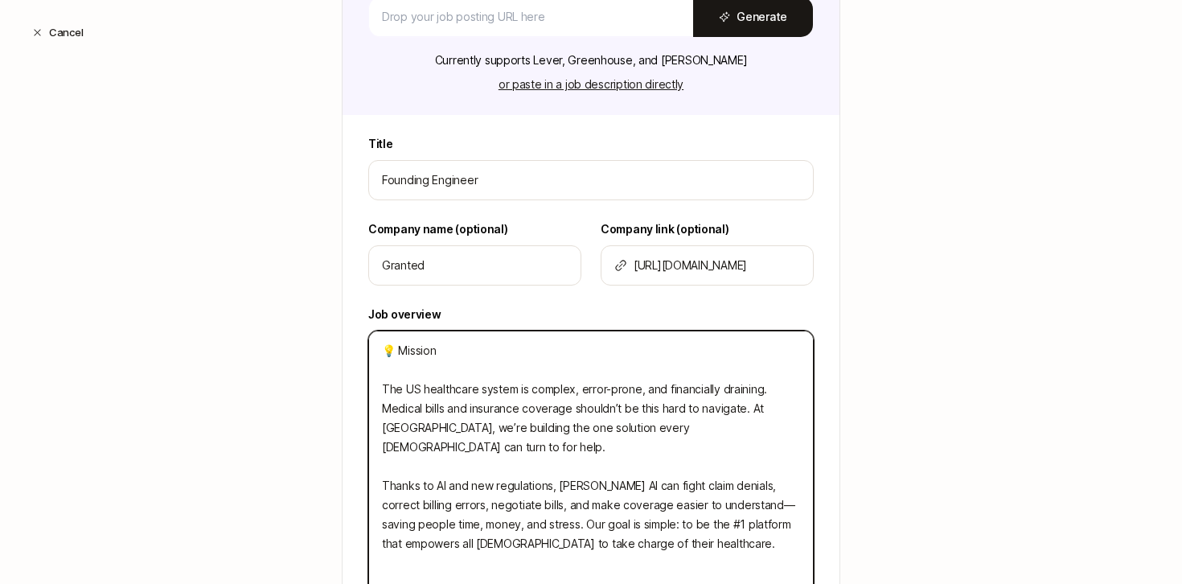
type textarea "💡 Mission The US healthcare system is complex, error-prone, and financially dra…"
type textarea "x"
type textarea "💡 Mission The US healthcare system is complex, error-prone, and financially dra…"
type textarea "x"
type textarea "💡 Mission The US healthcare system is complex, error-prone, and financially dra…"
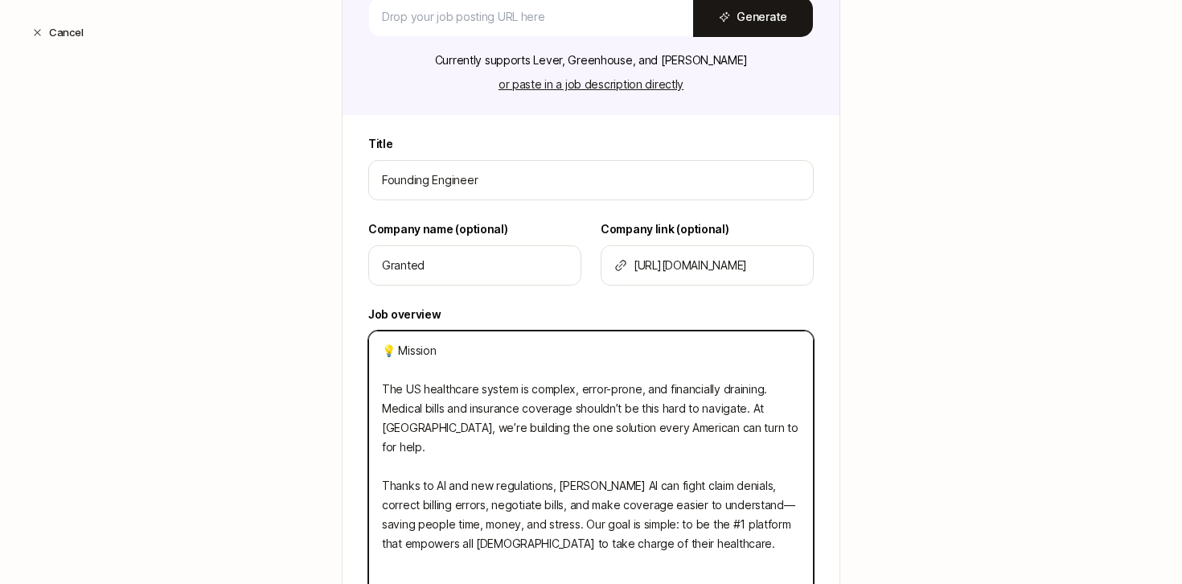
type textarea "x"
drag, startPoint x: 422, startPoint y: 423, endPoint x: 386, endPoint y: 424, distance: 36.2
click at [386, 424] on textarea "💡 Mission The US healthcare system is complex, error-prone, and financially dra…" at bounding box center [591, 505] width 446 height 349
drag, startPoint x: 607, startPoint y: 464, endPoint x: 561, endPoint y: 466, distance: 45.9
click at [561, 466] on textarea "💡 Mission The US healthcare system is complex, error-prone, and financially dra…" at bounding box center [591, 505] width 446 height 349
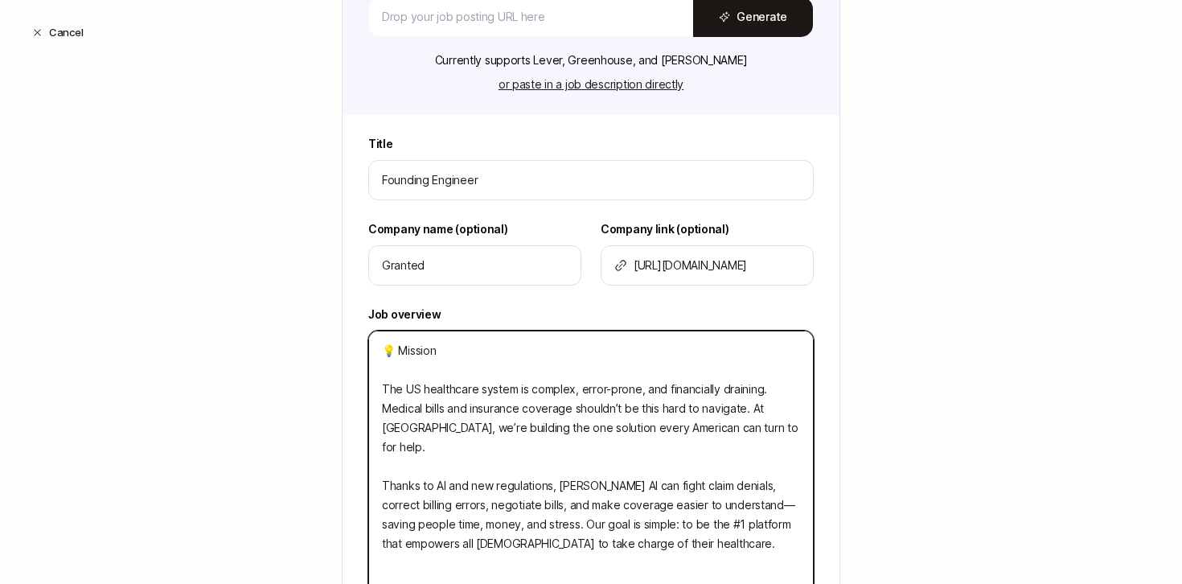
paste textarea "Granted"
type textarea "💡 Mission The US healthcare system is complex, error-prone, and financially dra…"
type textarea "x"
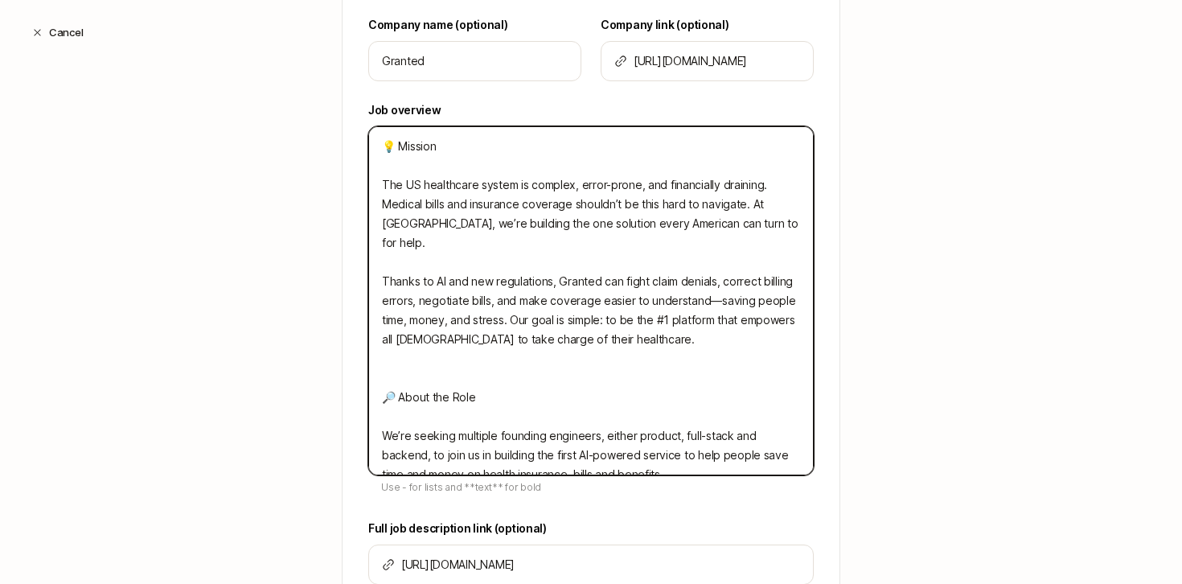
scroll to position [540, 0]
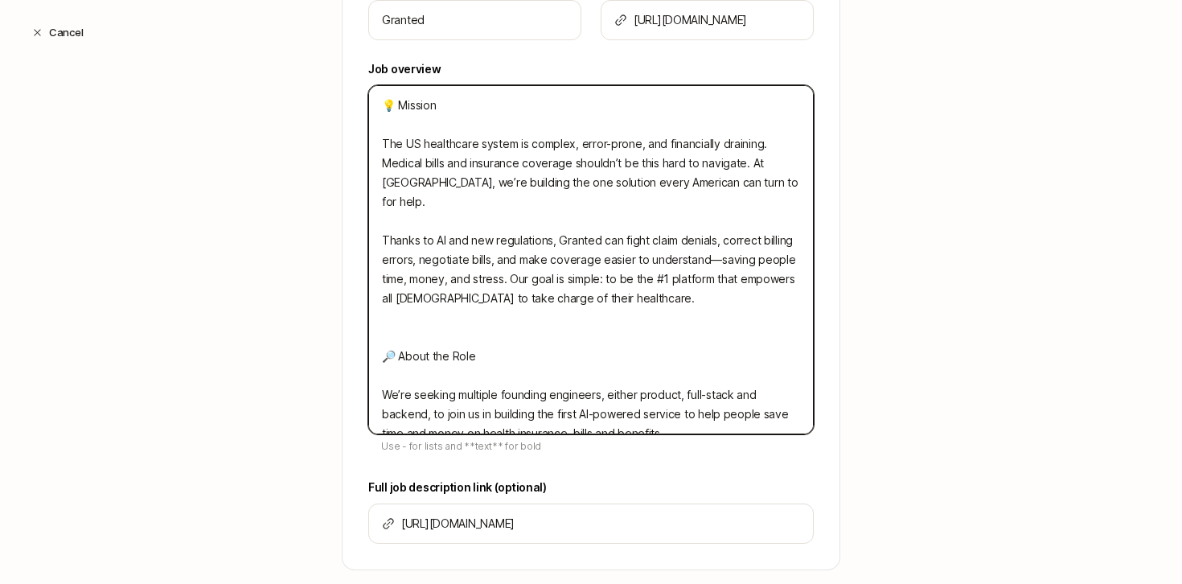
click at [596, 375] on textarea "💡 Mission The US healthcare system is complex, error-prone, and financially dra…" at bounding box center [591, 259] width 446 height 349
type textarea "💡 Mission The US healthcare system is complex, error-prone, and financially dra…"
type textarea "x"
type textarea "💡 Mission The US healthcare system is complex, error-prone, and financially dra…"
type textarea "x"
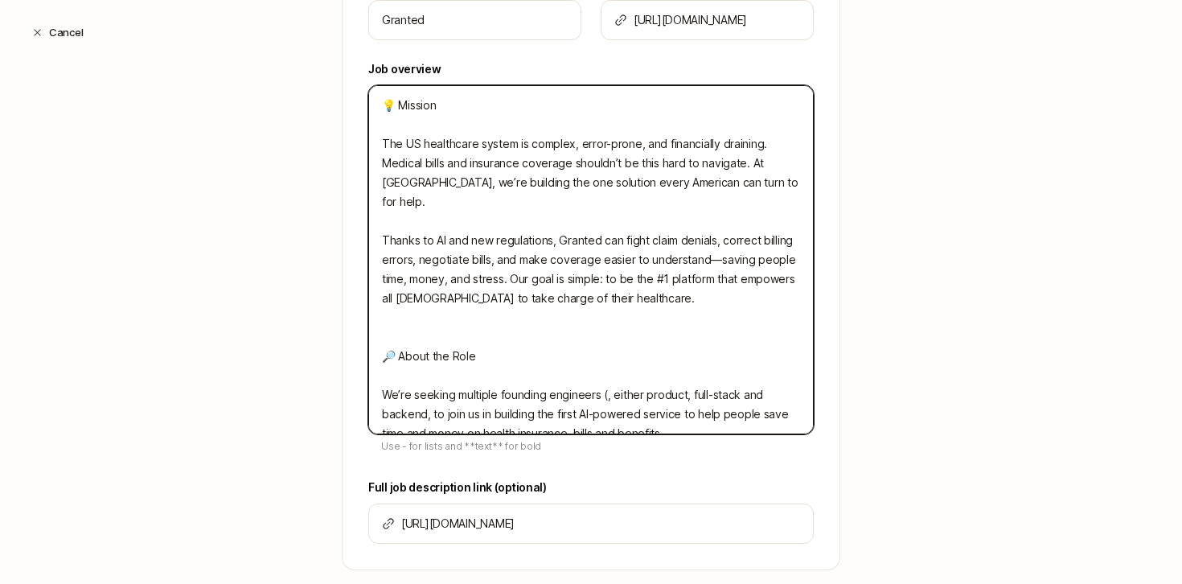
type textarea "💡 Mission The US healthcare system is complex, error-prone, and financially dra…"
type textarea "x"
type textarea "💡 Mission The US healthcare system is complex, error-prone, and financially dra…"
type textarea "x"
type textarea "💡 Mission The US healthcare system is complex, error-prone, and financially dra…"
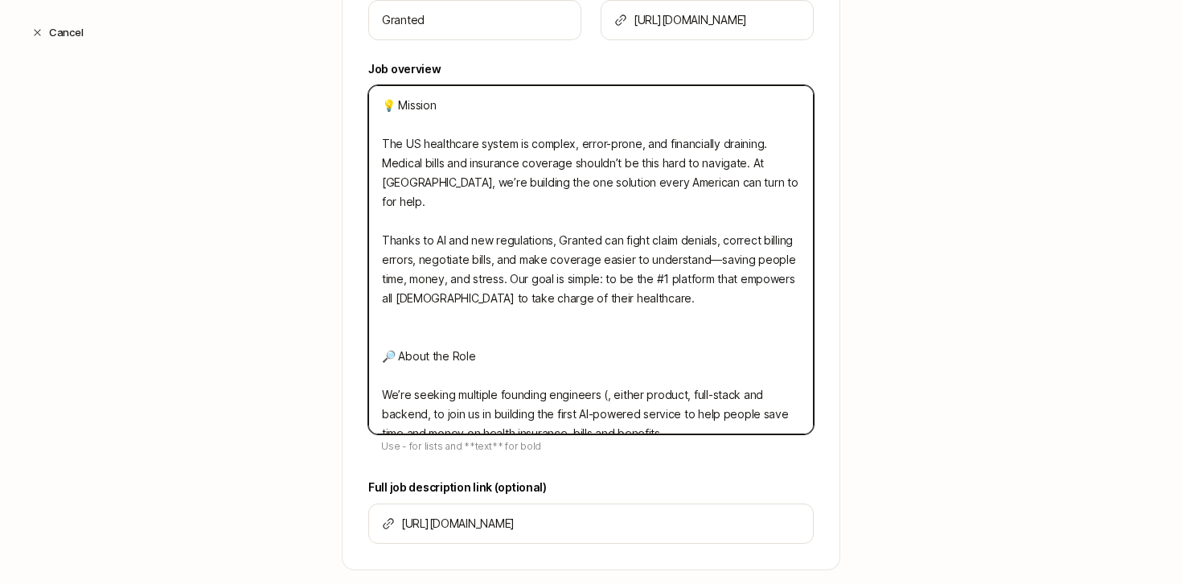
type textarea "x"
type textarea "💡 Mission The US healthcare system is complex, error-prone, and financially dra…"
type textarea "x"
type textarea "💡 Mission The US healthcare system is complex, error-prone, and financially dra…"
type textarea "x"
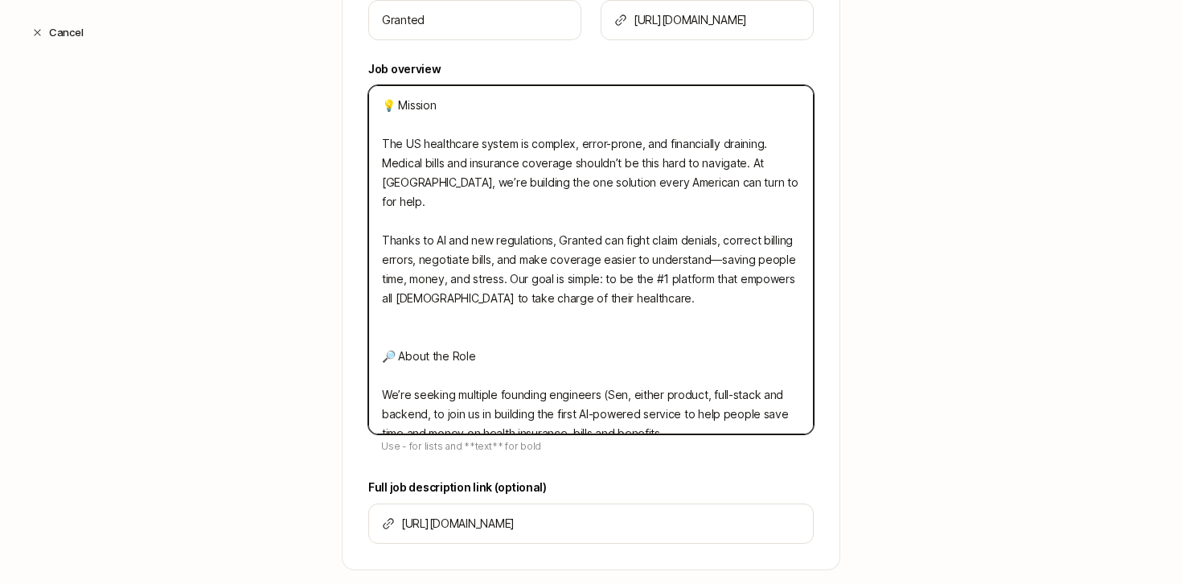
type textarea "💡 Mission The US healthcare system is complex, error-prone, and financially dra…"
type textarea "x"
type textarea "💡 Mission The US healthcare system is complex, error-prone, and financially dra…"
type textarea "x"
type textarea "💡 Mission The US healthcare system is complex, error-prone, and financially dra…"
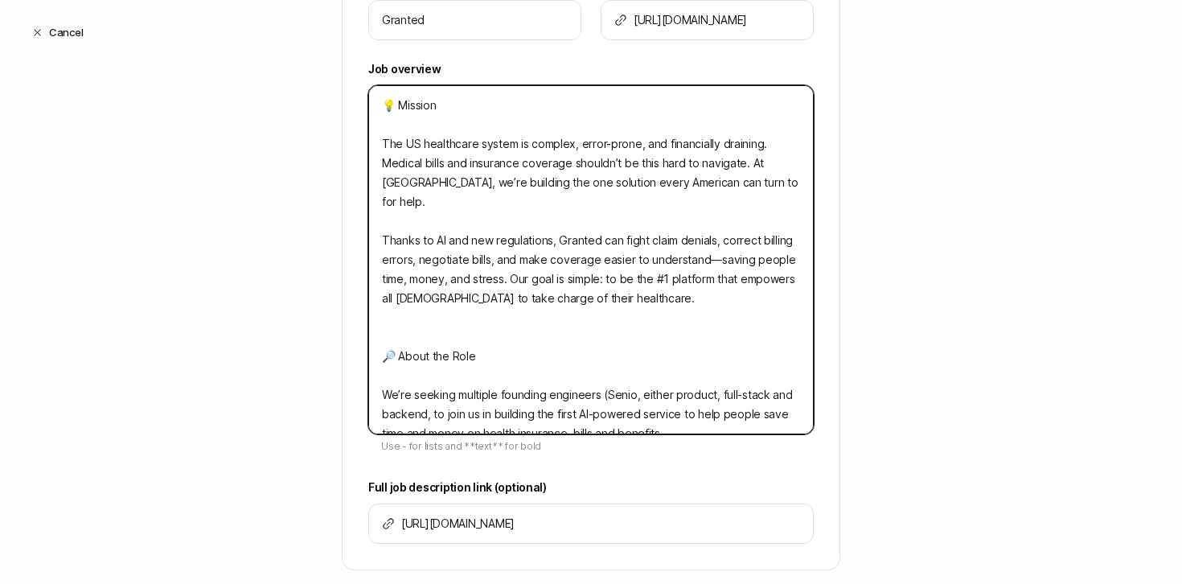
type textarea "x"
type textarea "💡 Mission The US healthcare system is complex, error-prone, and financially dra…"
type textarea "x"
type textarea "💡 Mission The US healthcare system is complex, error-prone, and financially dra…"
type textarea "x"
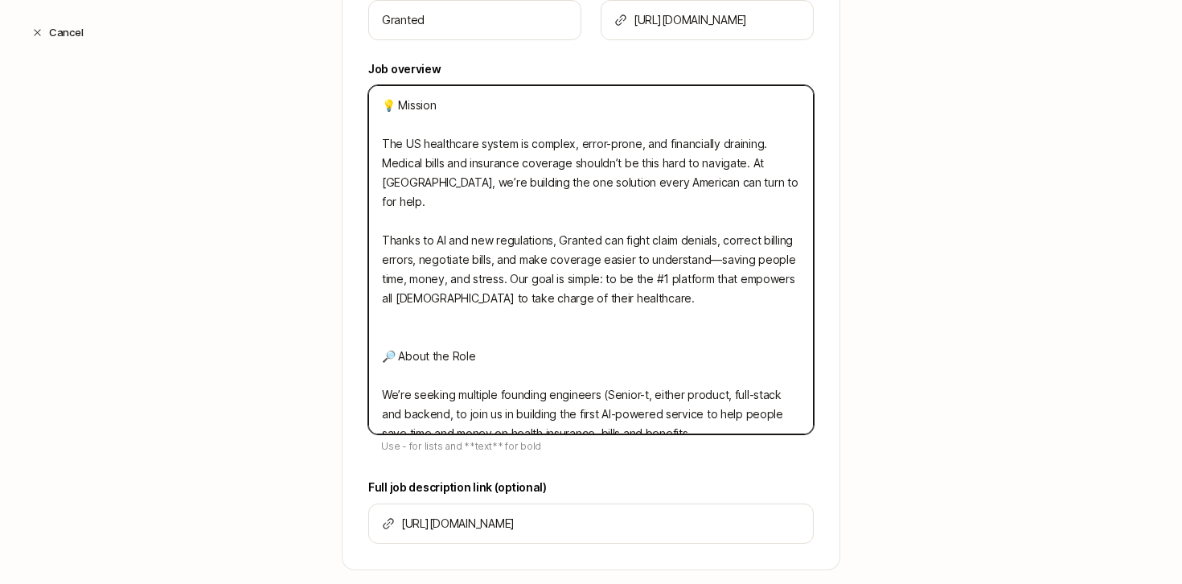
type textarea "💡 Mission The US healthcare system is complex, error-prone, and financially dra…"
type textarea "x"
type textarea "💡 Mission The US healthcare system is complex, error-prone, and financially dra…"
type textarea "x"
type textarea "💡 Mission The US healthcare system is complex, error-prone, and financially dra…"
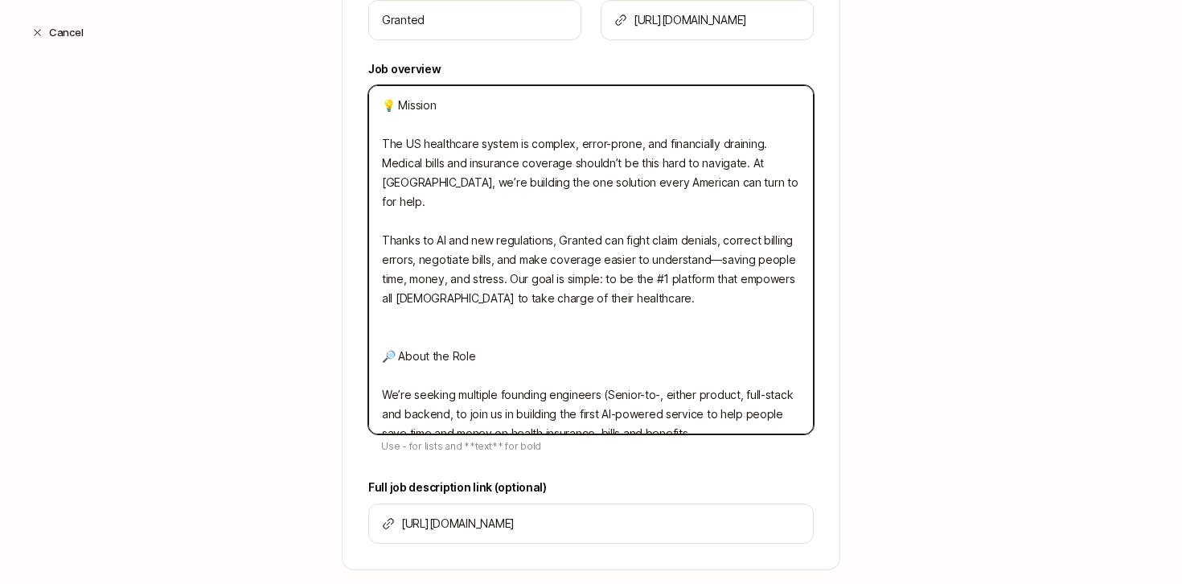
type textarea "x"
type textarea "💡 Mission The US healthcare system is complex, error-prone, and financially dra…"
type textarea "x"
type textarea "💡 Mission The US healthcare system is complex, error-prone, and financially dra…"
type textarea "x"
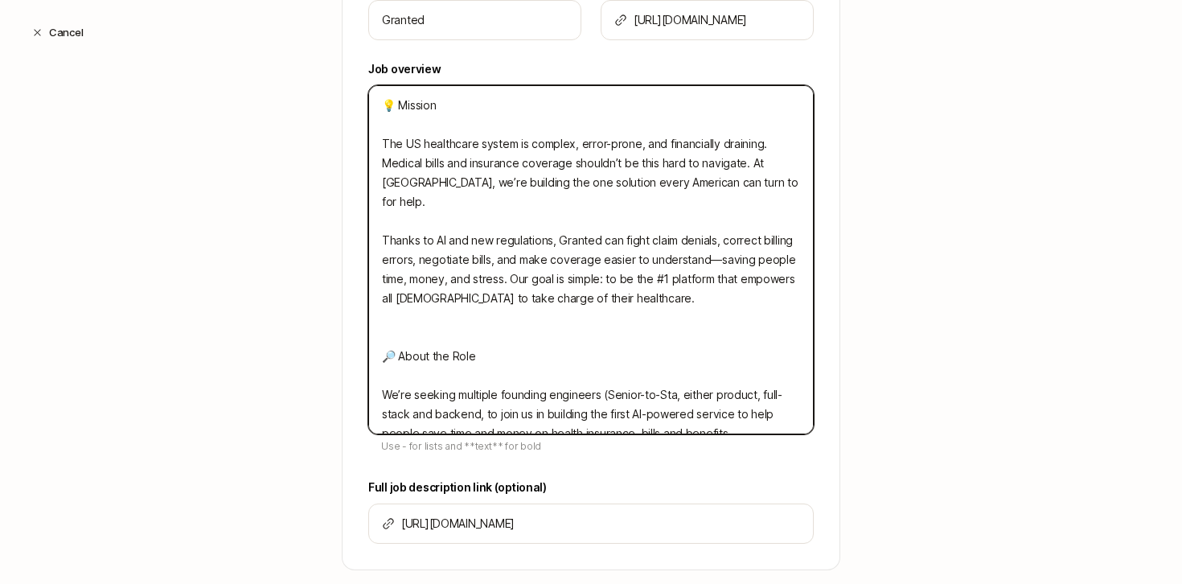
type textarea "💡 Mission The US healthcare system is complex, error-prone, and financially dra…"
type textarea "x"
type textarea "💡 Mission The US healthcare system is complex, error-prone, and financially dra…"
type textarea "x"
type textarea "💡 Mission The US healthcare system is complex, error-prone, and financially dra…"
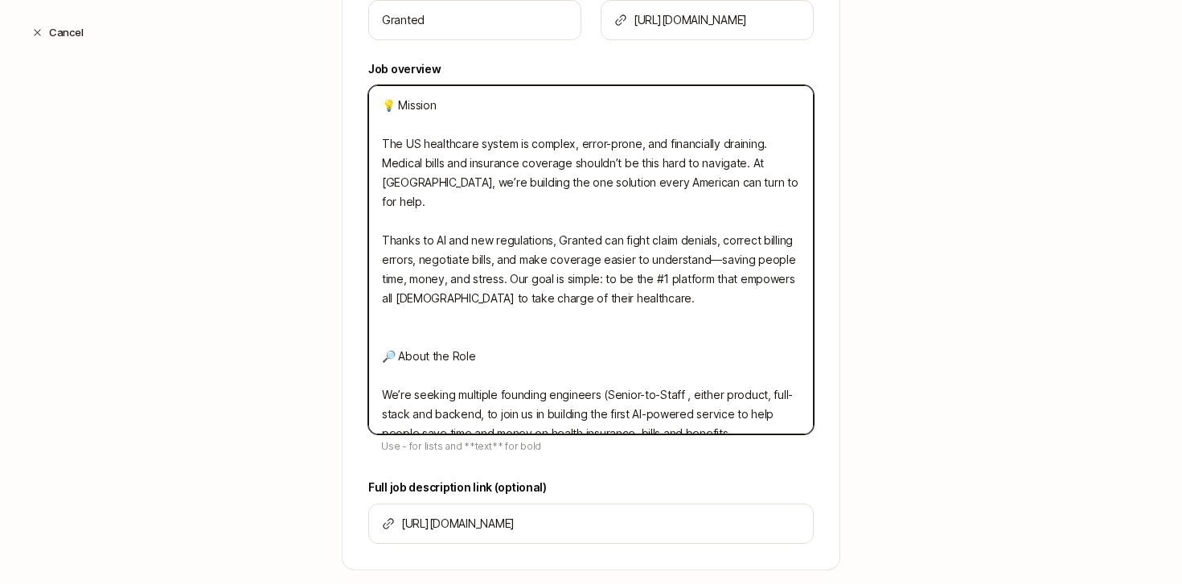
type textarea "x"
type textarea "💡 Mission The US healthcare system is complex, error-prone, and financially dra…"
type textarea "x"
type textarea "💡 Mission The US healthcare system is complex, error-prone, and financially dra…"
type textarea "x"
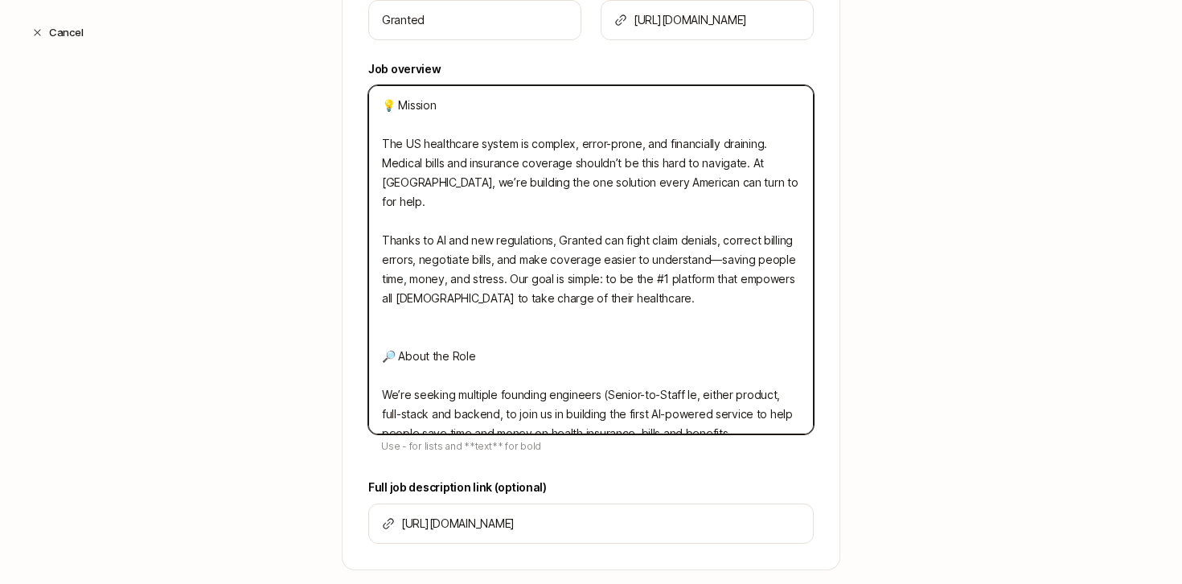
type textarea "💡 Mission The US healthcare system is complex, error-prone, and financially dra…"
type textarea "x"
type textarea "💡 Mission The US healthcare system is complex, error-prone, and financially dra…"
type textarea "x"
type textarea "💡 Mission The US healthcare system is complex, error-prone, and financially dra…"
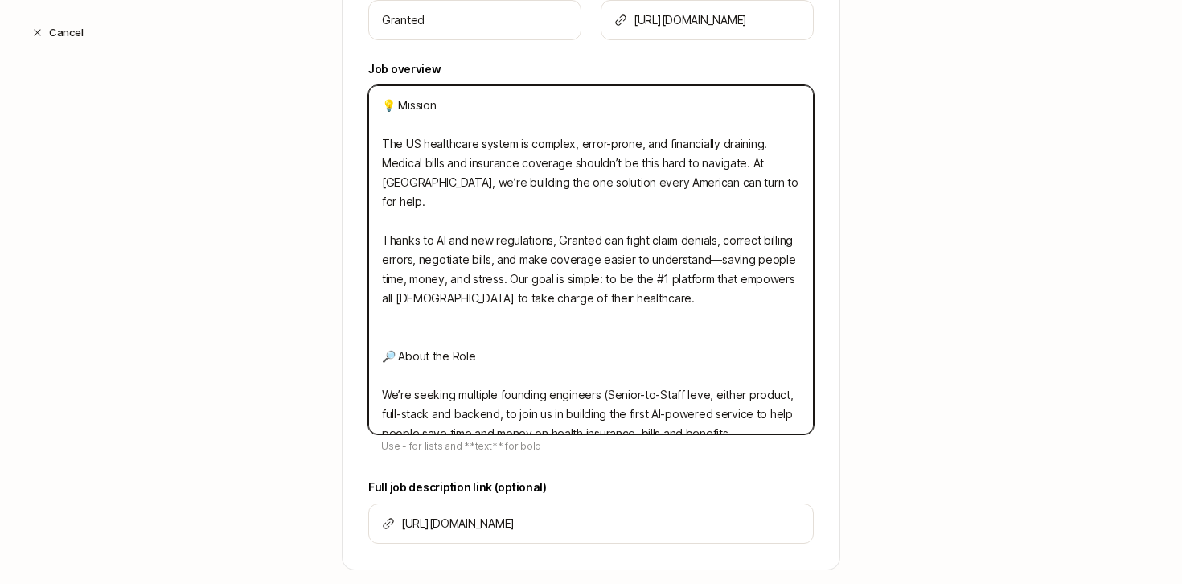
type textarea "x"
type textarea "💡 Mission The US healthcare system is complex, error-prone, and financially dra…"
type textarea "x"
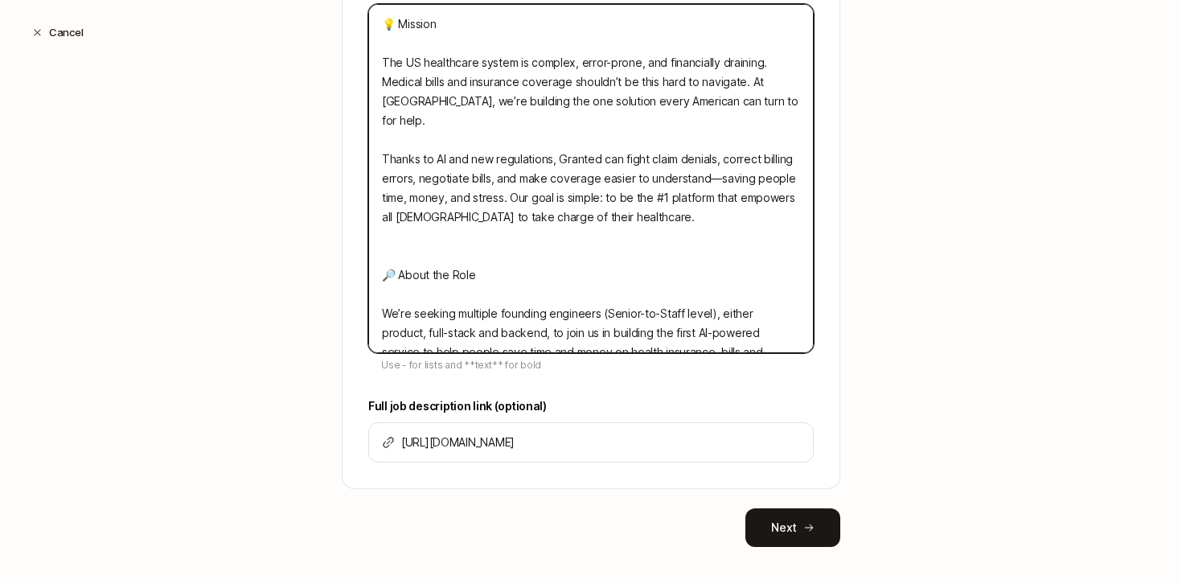
scroll to position [622, 0]
type textarea "💡 Mission The US healthcare system is complex, error-prone, and financially dra…"
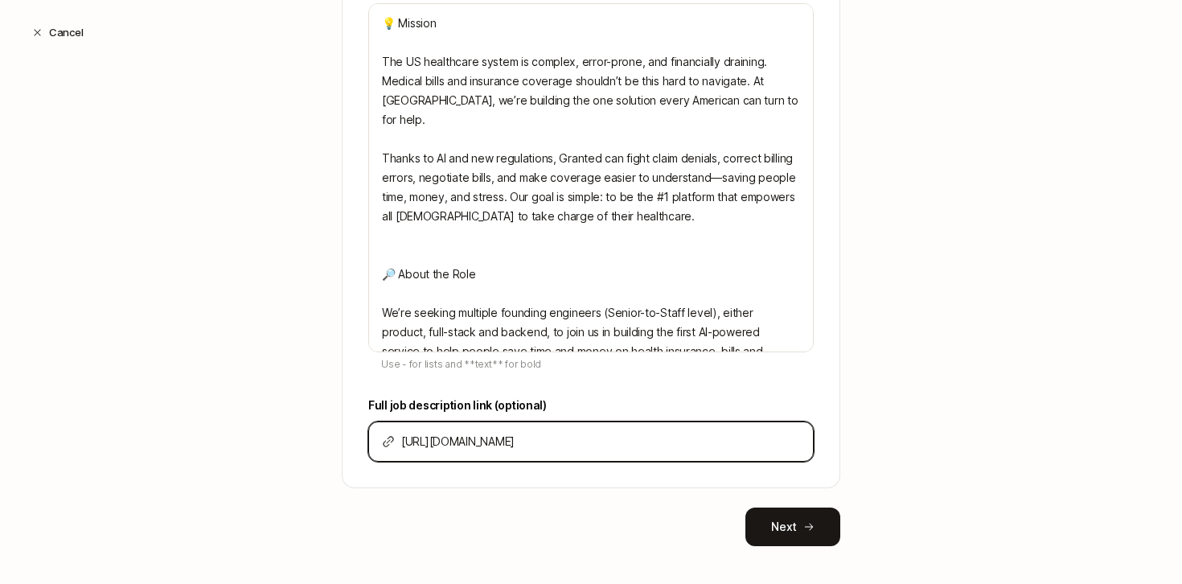
click at [536, 440] on input "[URL][DOMAIN_NAME]" at bounding box center [600, 441] width 399 height 19
paste input "granted/8b36573e-1594-4007-b8ad-b2dc5a1b2b47"
type input "[URL][DOMAIN_NAME]"
type textarea "x"
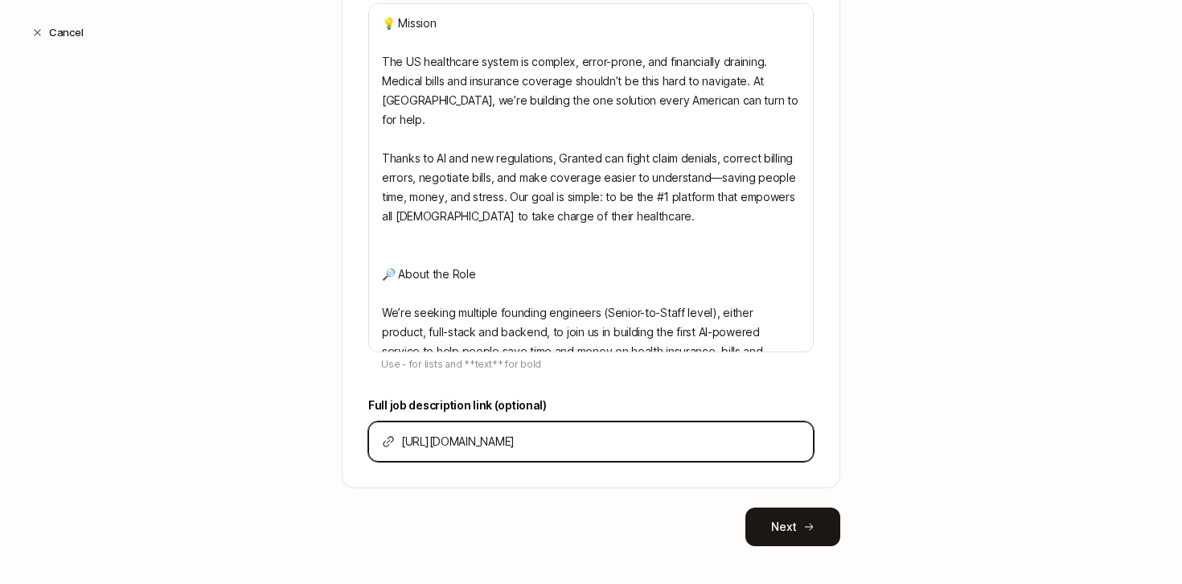
paste input
type input "[URL][DOMAIN_NAME]"
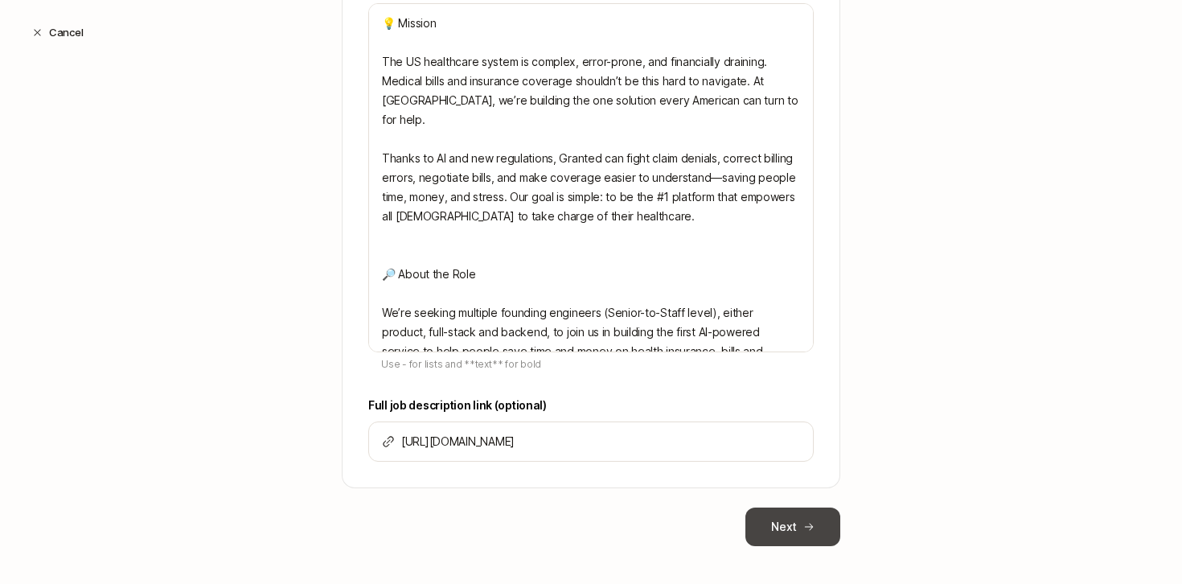
scroll to position [0, 0]
click at [774, 507] on button "Next" at bounding box center [793, 526] width 95 height 39
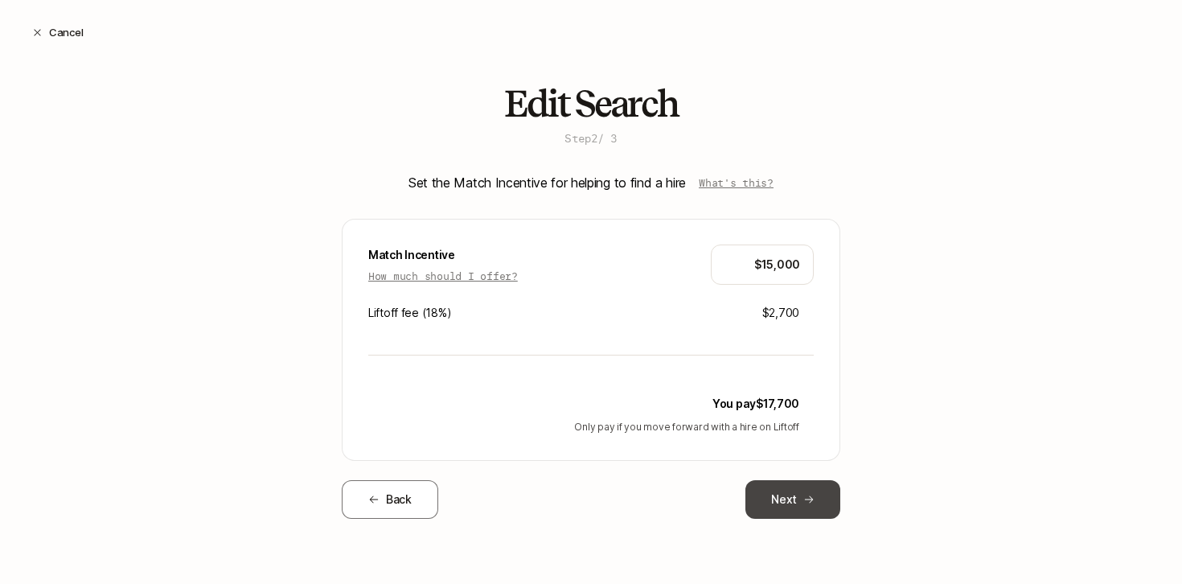
click at [800, 503] on button "Next" at bounding box center [793, 499] width 95 height 39
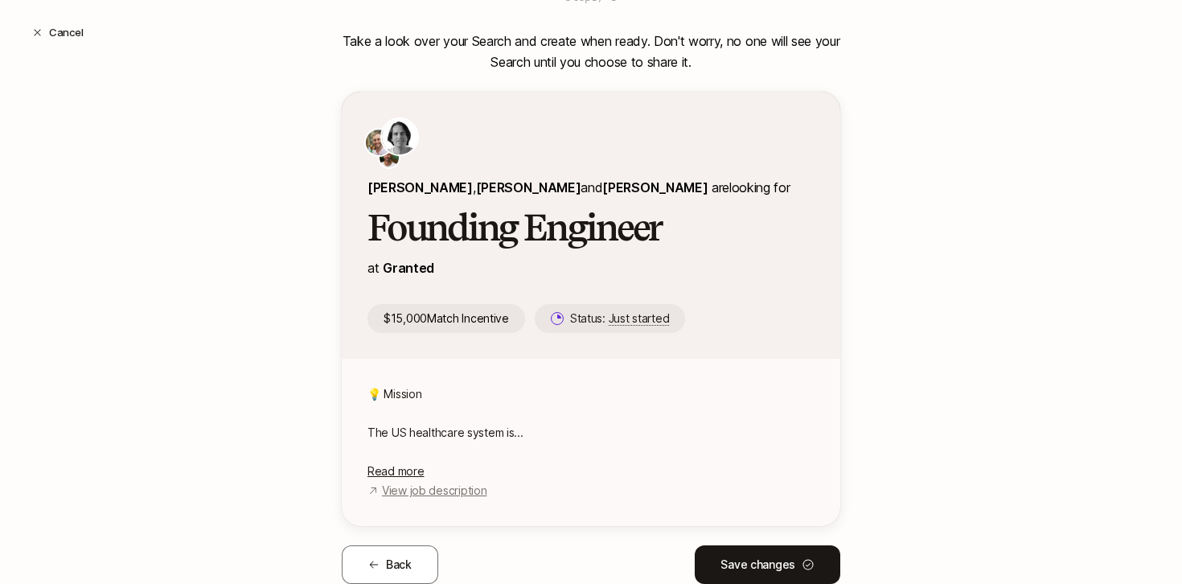
scroll to position [164, 0]
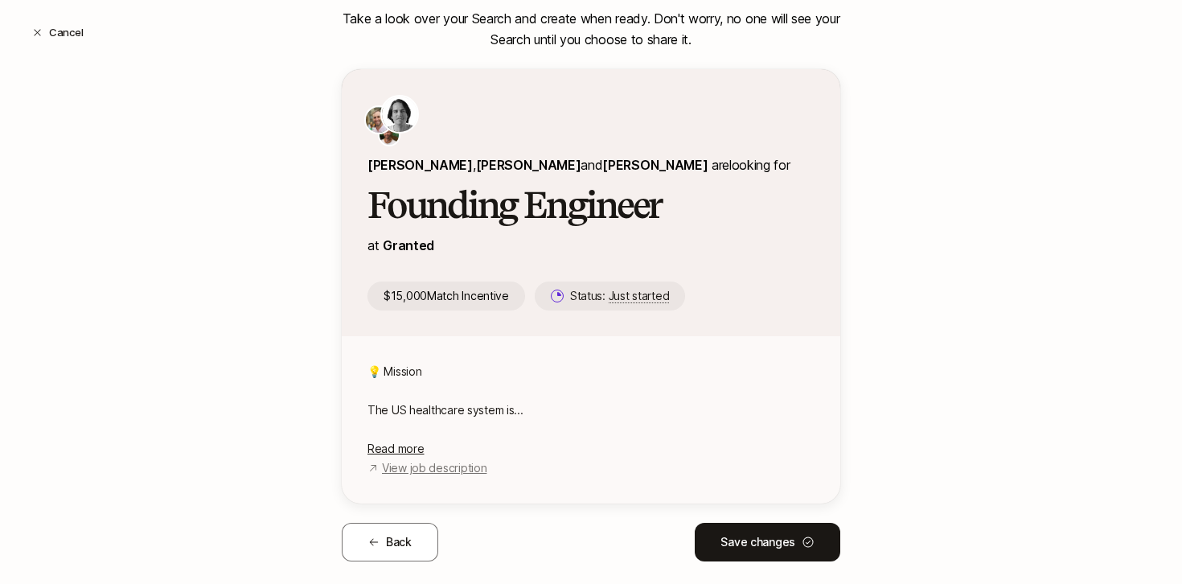
click at [617, 154] on p "[PERSON_NAME] , [PERSON_NAME] and [PERSON_NAME] are looking for" at bounding box center [579, 164] width 422 height 21
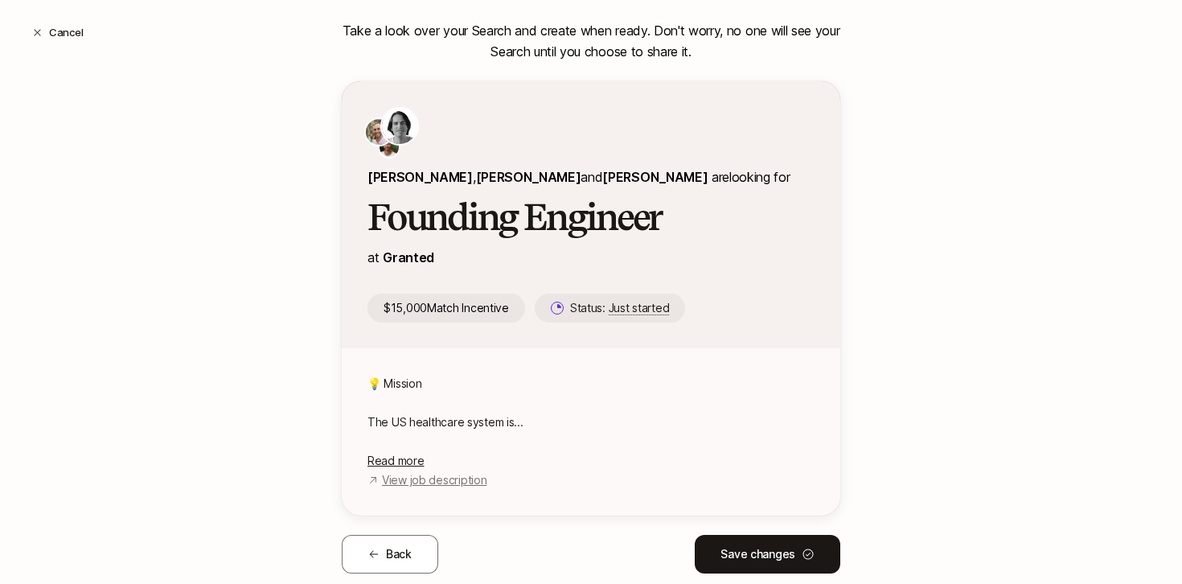
scroll to position [154, 0]
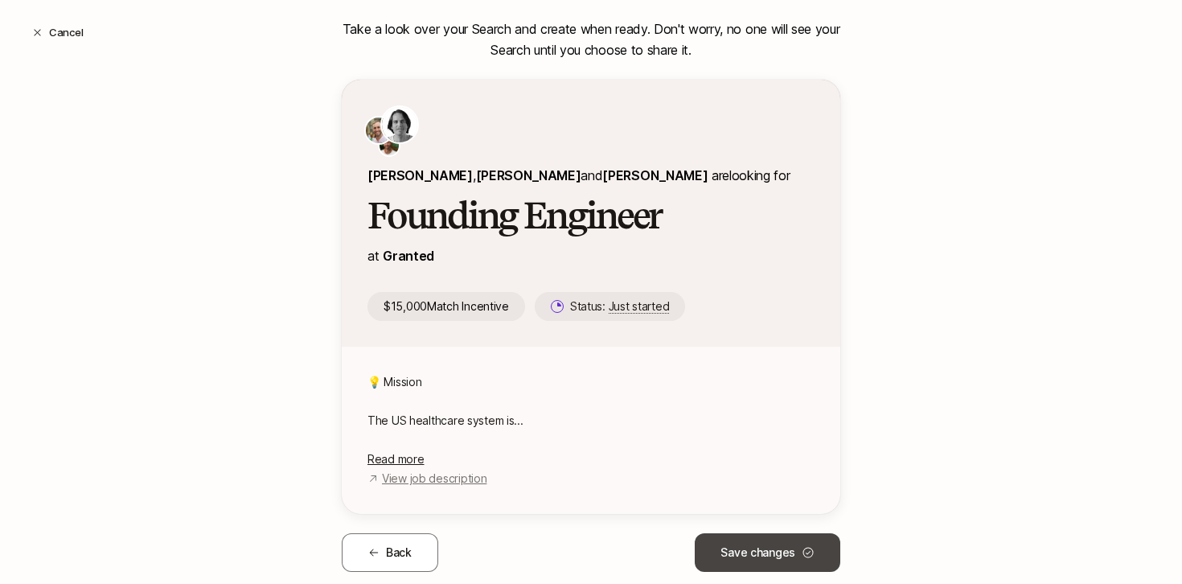
click at [746, 533] on button "Save changes" at bounding box center [768, 552] width 146 height 39
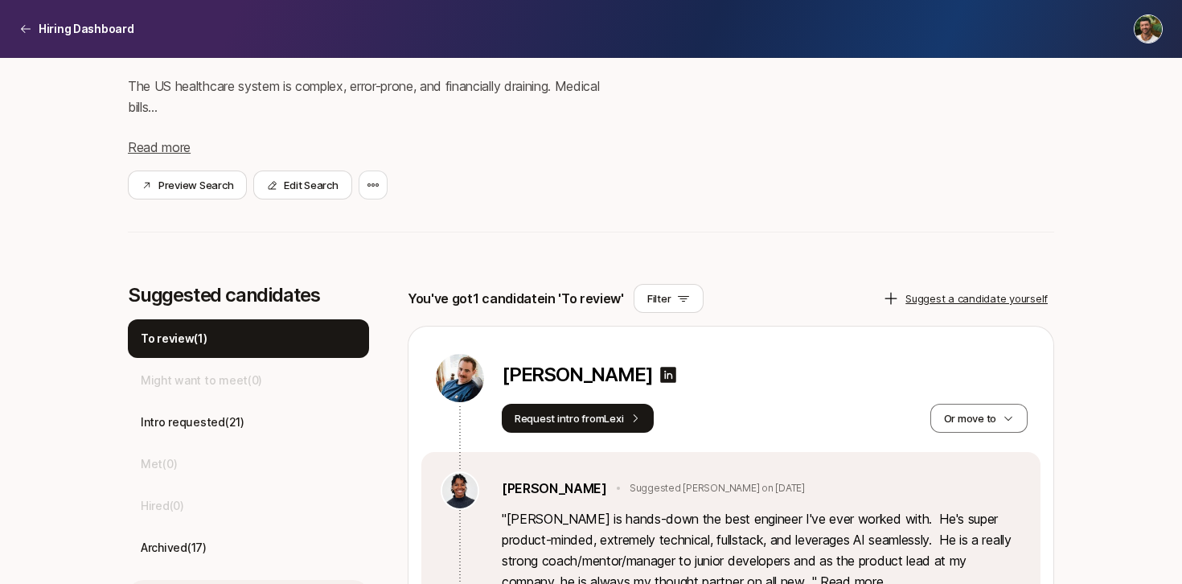
scroll to position [260, 0]
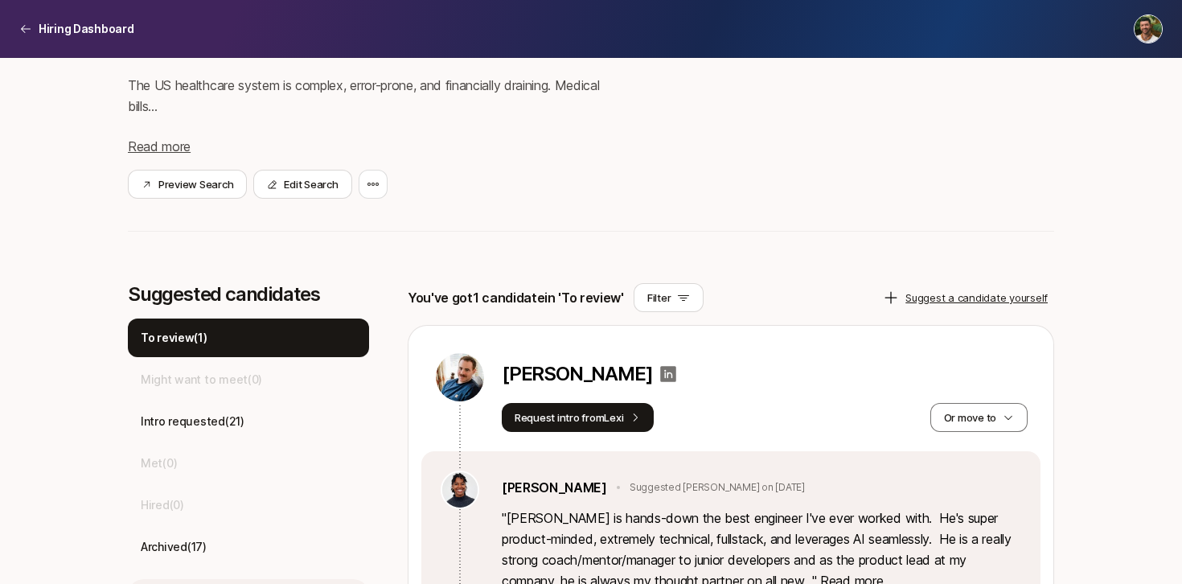
click at [661, 372] on icon at bounding box center [669, 374] width 16 height 16
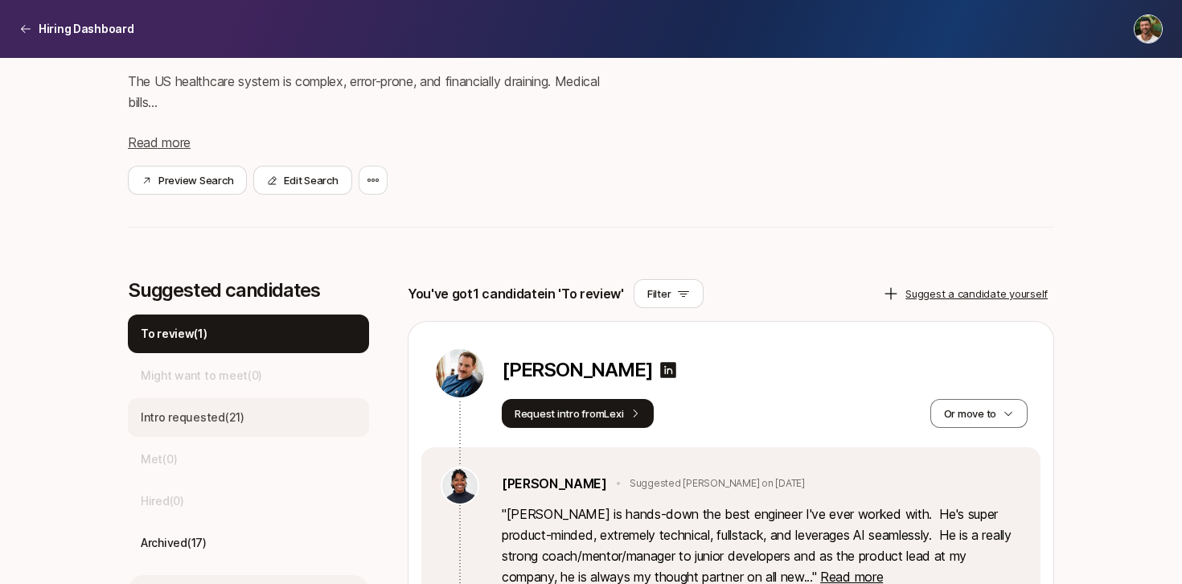
click at [259, 405] on div "Intro requested ( 21 )" at bounding box center [248, 417] width 241 height 39
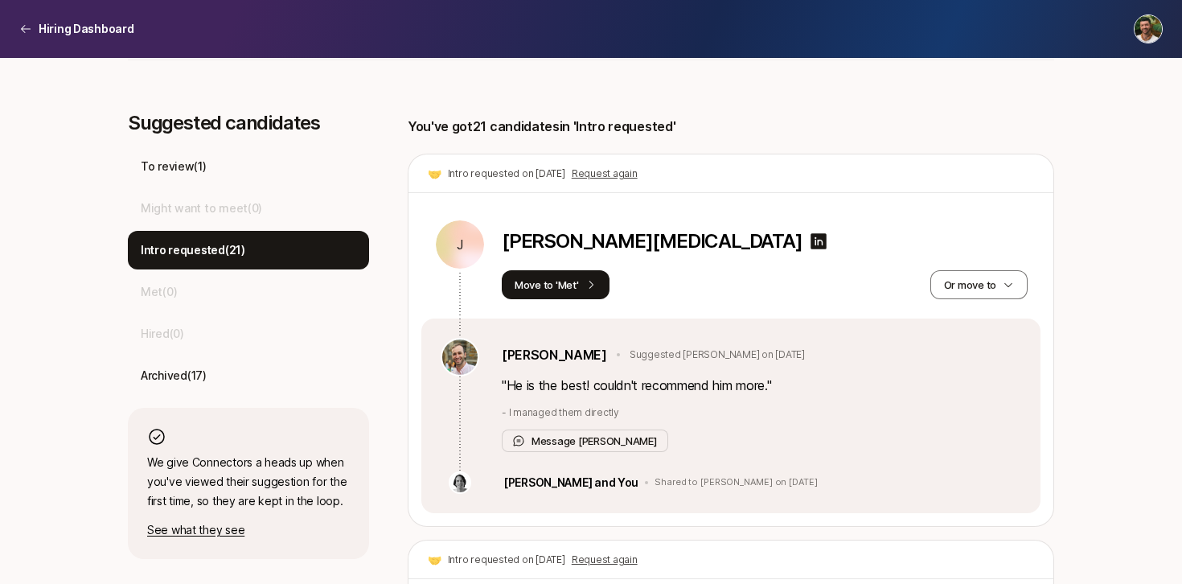
scroll to position [484, 0]
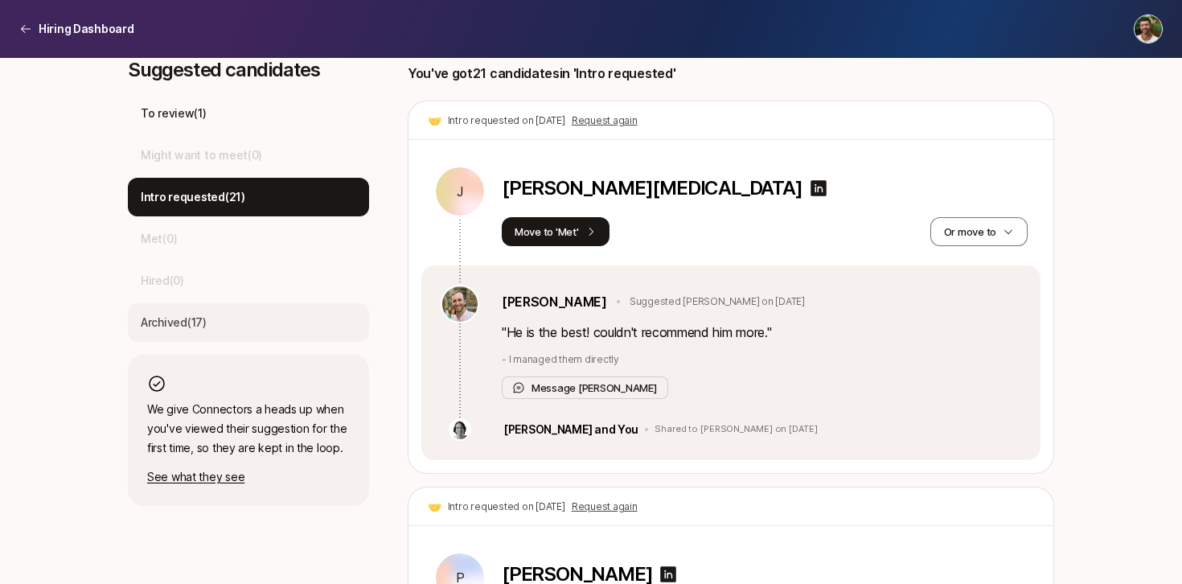
click at [309, 306] on div "Archived ( 17 )" at bounding box center [248, 322] width 241 height 39
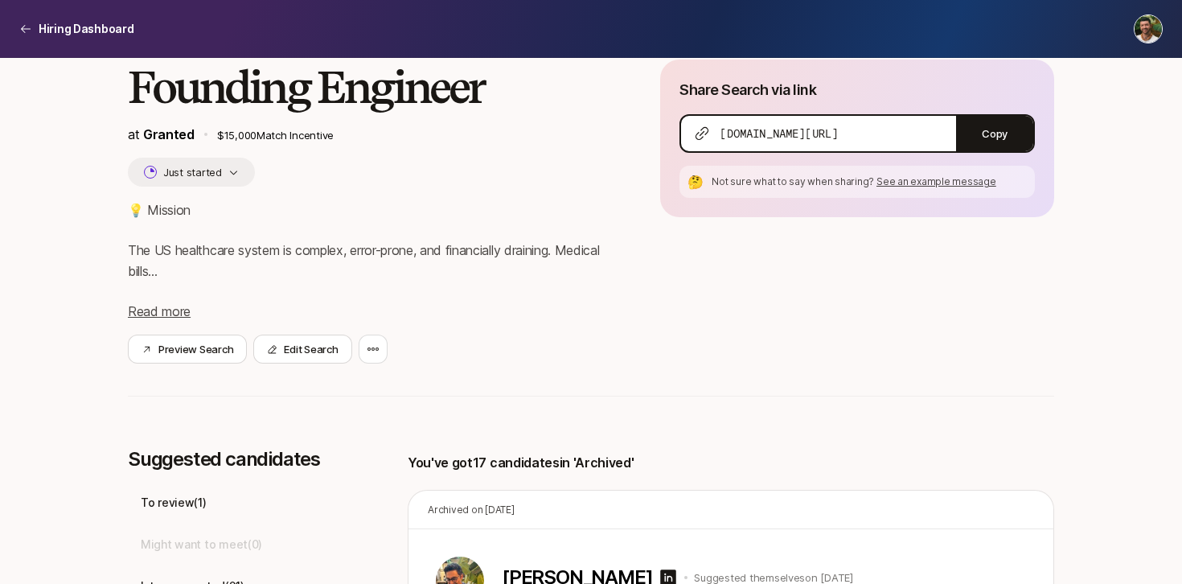
scroll to position [0, 0]
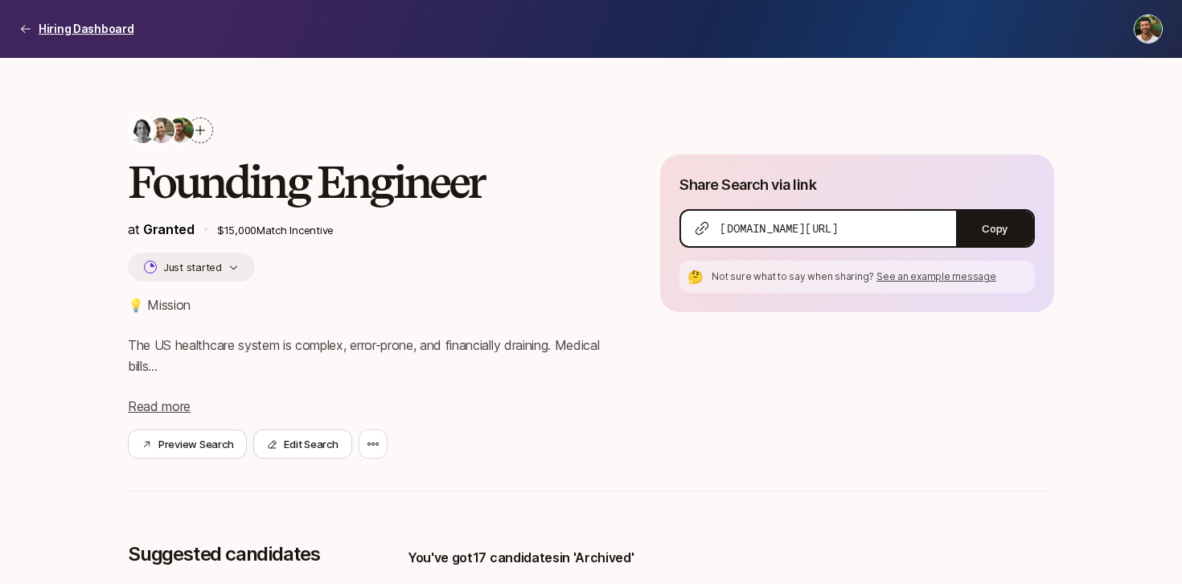
click at [35, 27] on div "Hiring Dashboard" at bounding box center [76, 28] width 115 height 19
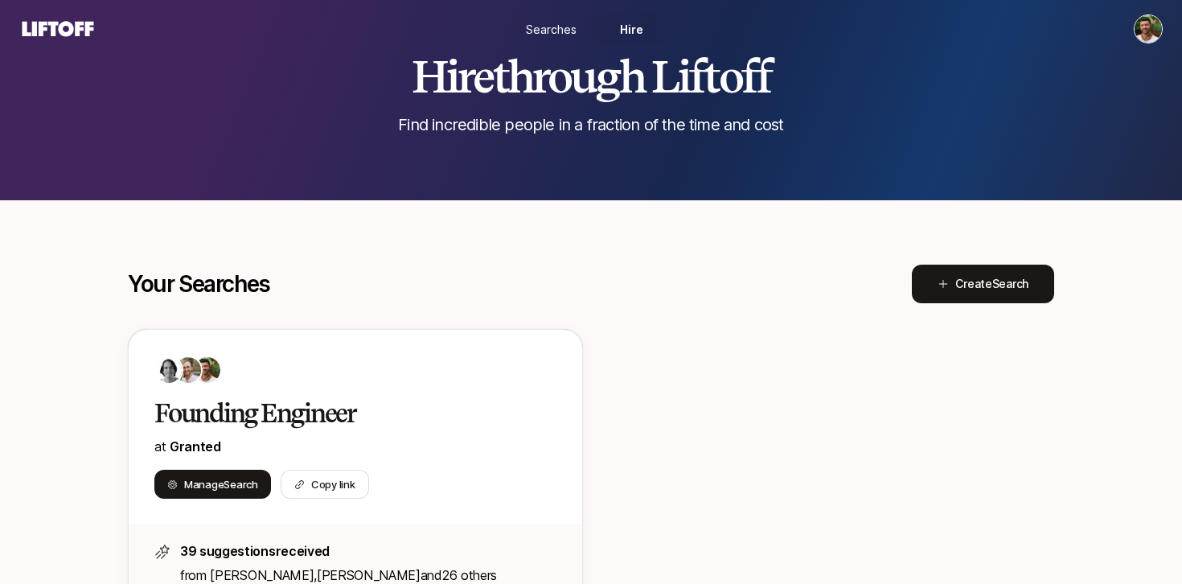
scroll to position [72, 0]
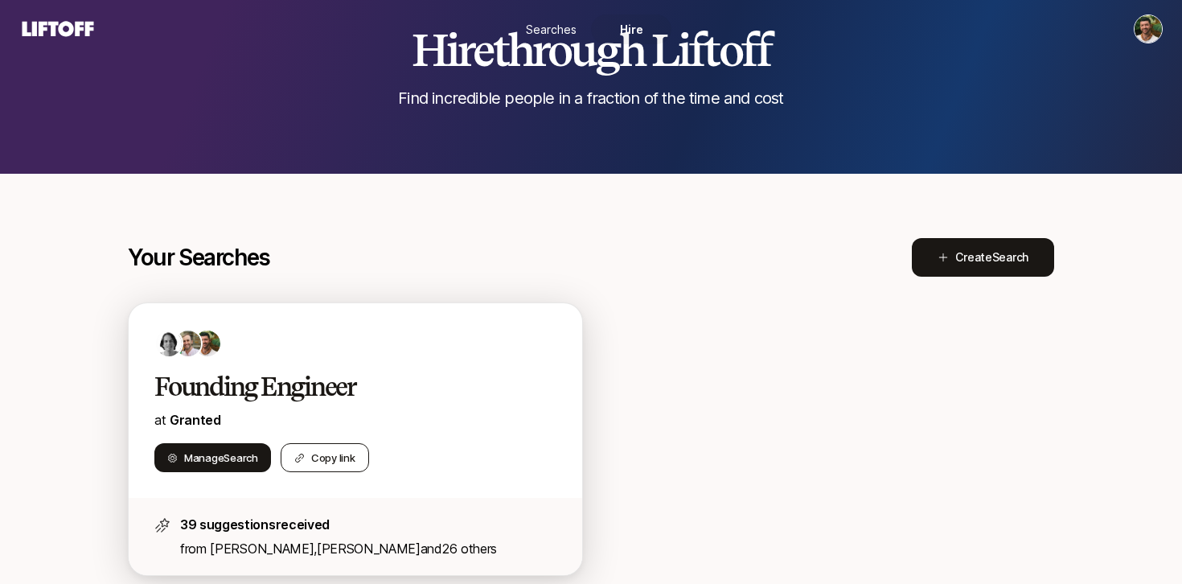
click at [349, 451] on button "Copy link" at bounding box center [325, 457] width 88 height 29
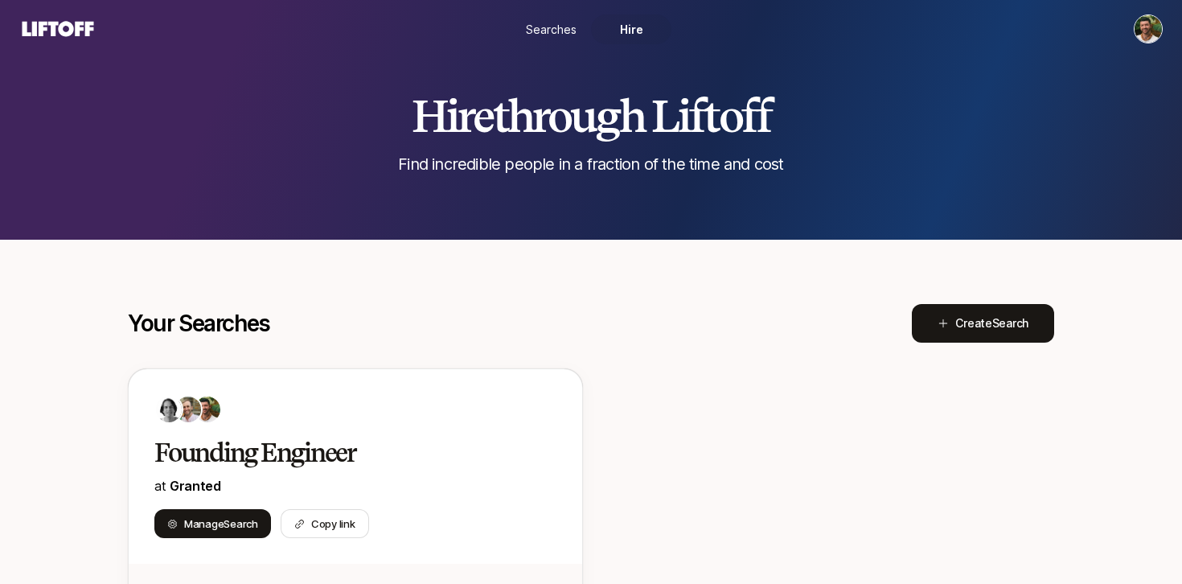
scroll to position [0, 0]
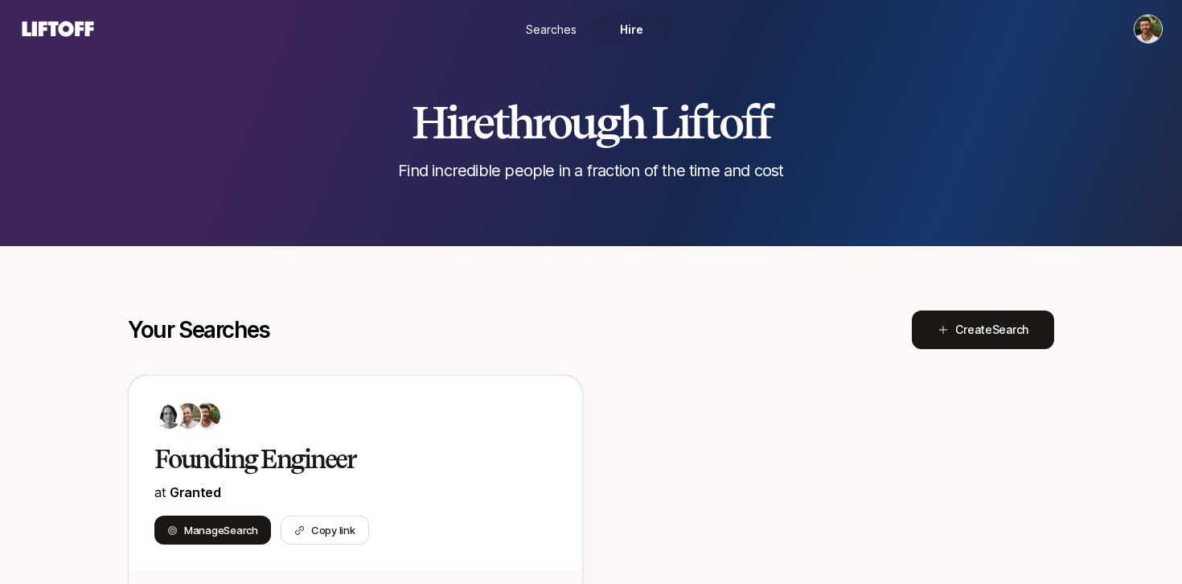
click at [1140, 32] on html "Searches Hire Hire through Liftoff Find incredible people in a fraction of the …" at bounding box center [591, 292] width 1182 height 584
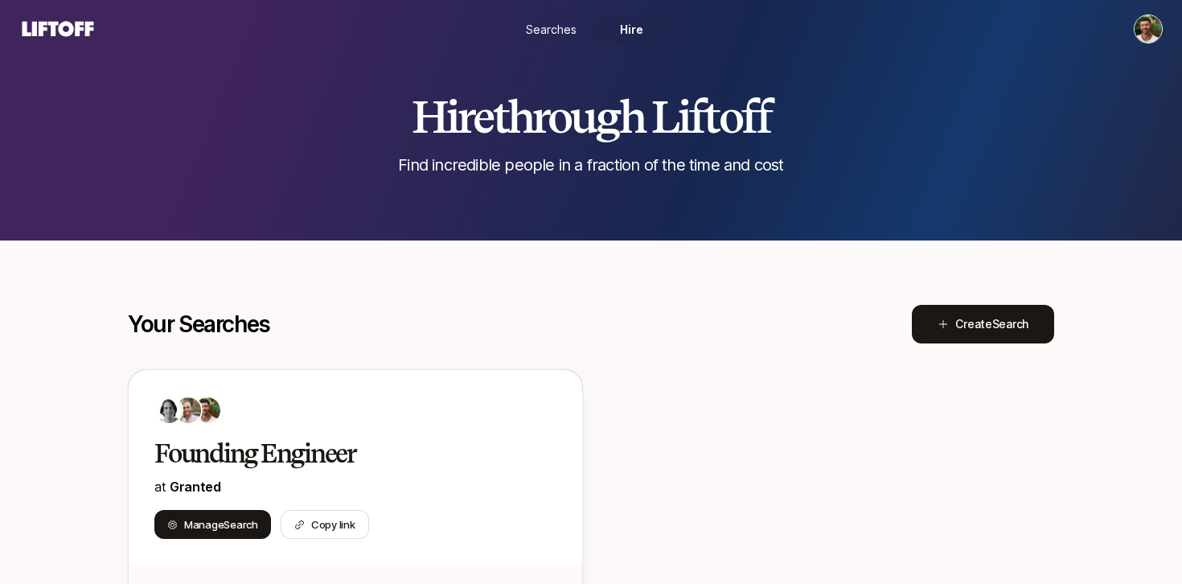
click at [1145, 31] on html "Searches Hire Hire through Liftoff Find incredible people in a fraction of the …" at bounding box center [591, 286] width 1182 height 584
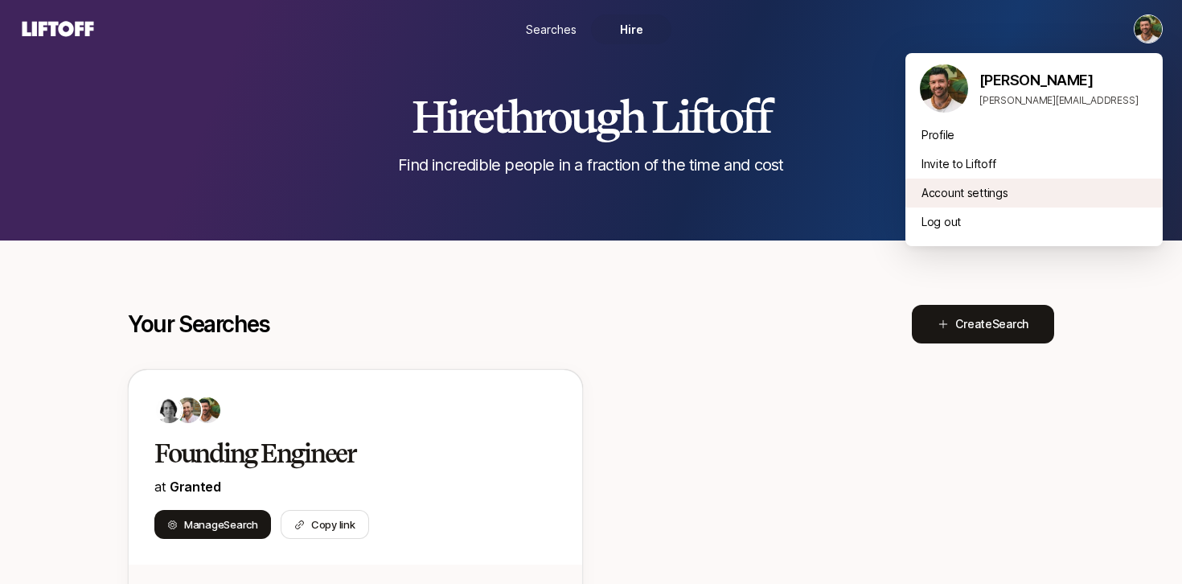
click at [965, 195] on div "Account settings" at bounding box center [1034, 193] width 257 height 29
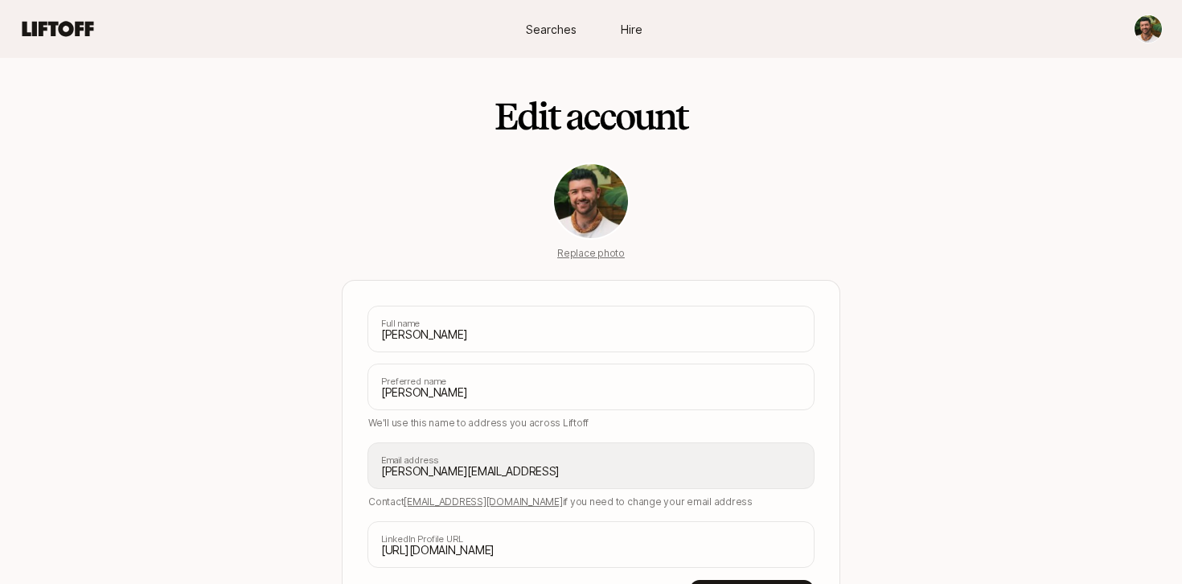
scroll to position [125, 0]
